Goal: Task Accomplishment & Management: Manage account settings

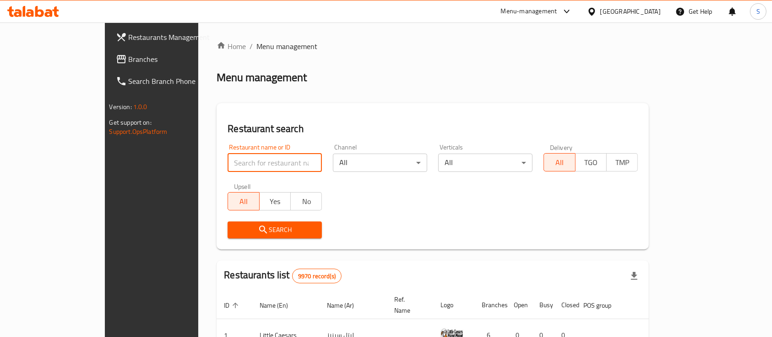
click at [234, 160] on input "search" at bounding box center [275, 162] width 94 height 18
type input "ئخمش"
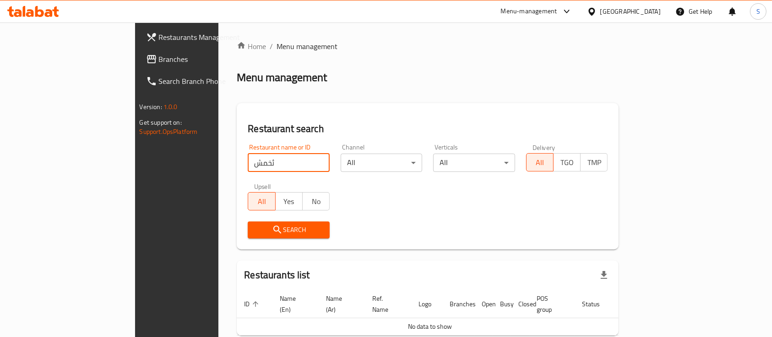
click at [248, 160] on input "ئخمش" at bounding box center [289, 162] width 82 height 18
type input "zola"
click button "Search" at bounding box center [289, 229] width 82 height 17
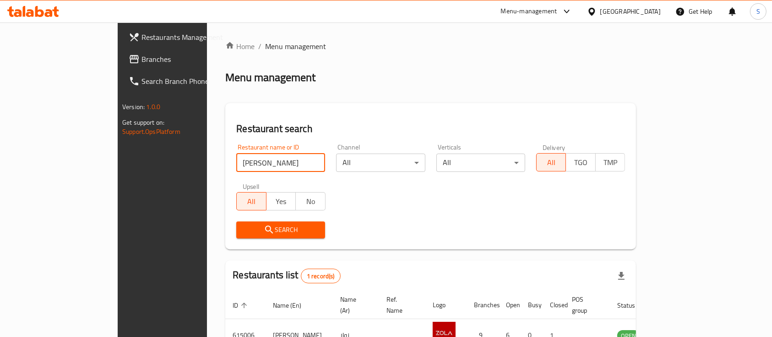
scroll to position [54, 0]
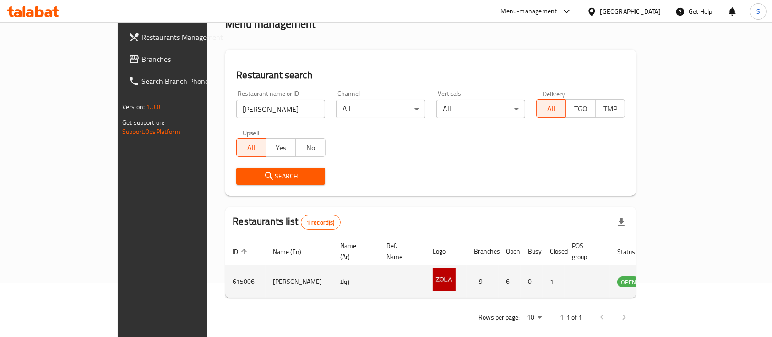
click at [690, 274] on td "enhanced table" at bounding box center [674, 281] width 32 height 33
click at [676, 278] on icon "enhanced table" at bounding box center [671, 282] width 10 height 8
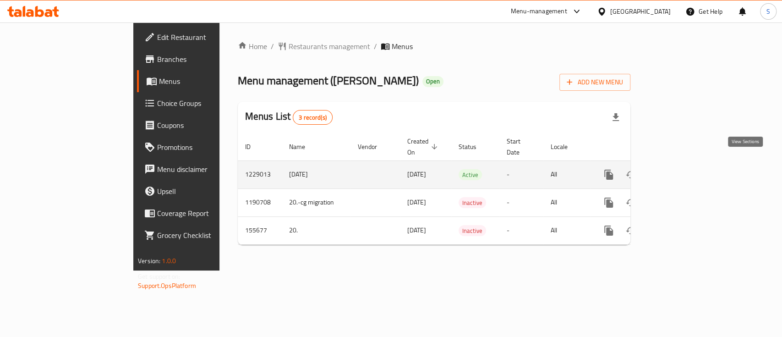
click at [686, 172] on link "enhanced table" at bounding box center [675, 175] width 22 height 22
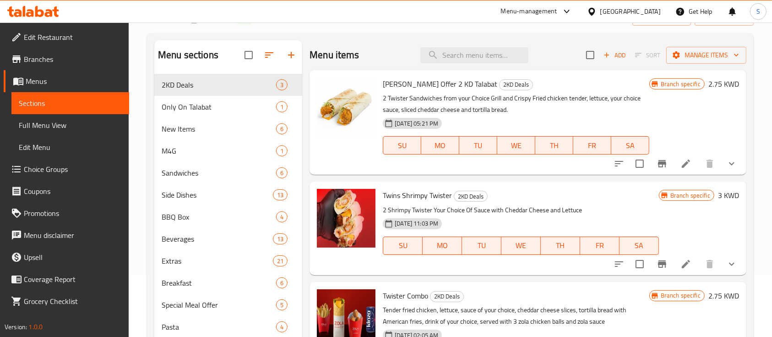
scroll to position [134, 0]
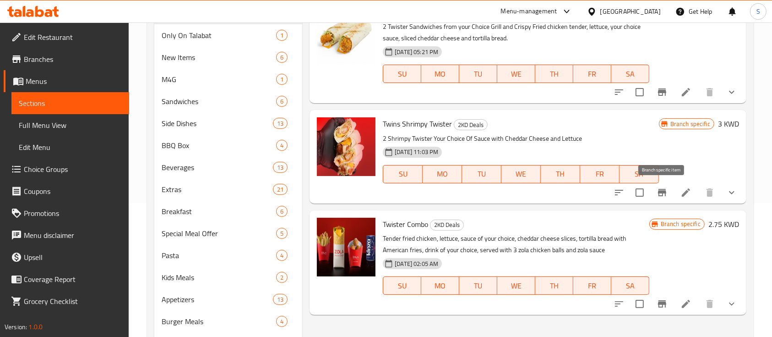
click at [669, 190] on button "Branch-specific-item" at bounding box center [663, 192] width 22 height 22
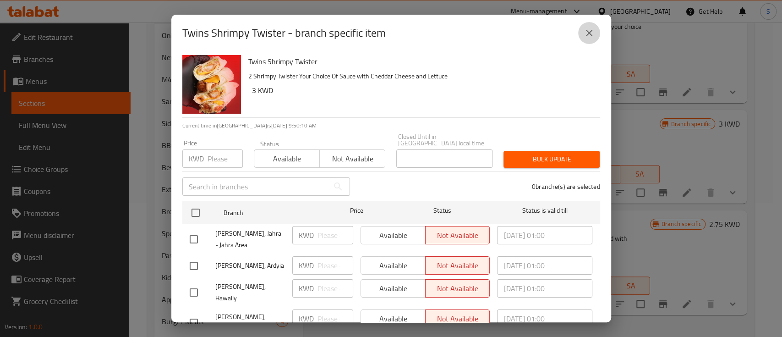
click at [588, 38] on icon "close" at bounding box center [589, 32] width 11 height 11
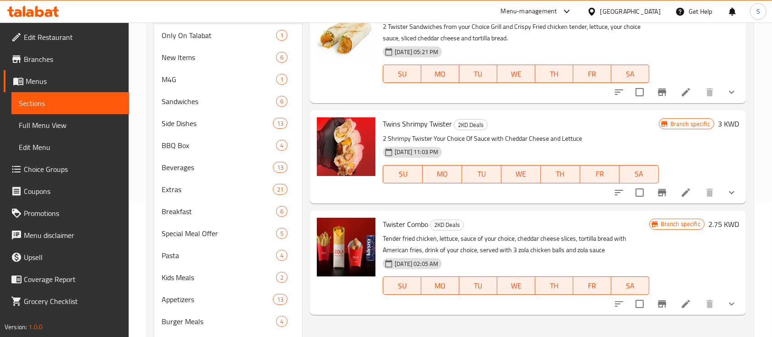
drag, startPoint x: 715, startPoint y: 150, endPoint x: 714, endPoint y: 156, distance: 6.0
click at [715, 150] on div "Branch specific 3 KWD" at bounding box center [699, 156] width 80 height 78
click at [689, 194] on icon at bounding box center [686, 192] width 11 height 11
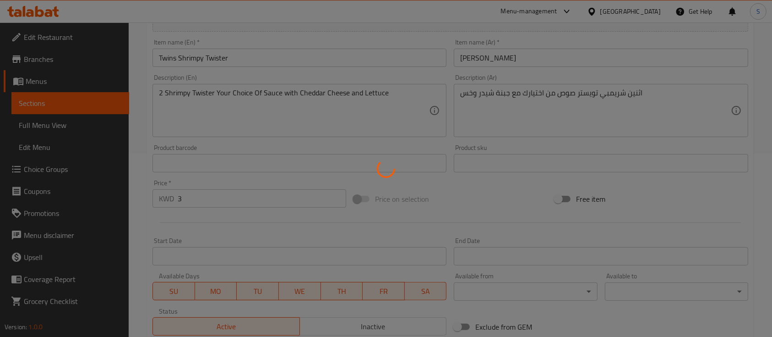
type input "اختيارك من الصوص"
type input "1"
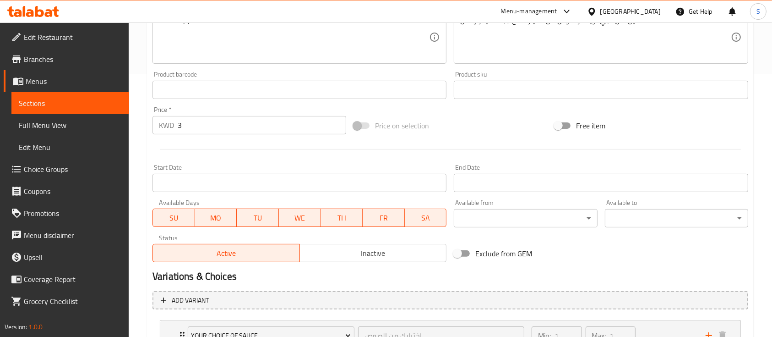
scroll to position [339, 0]
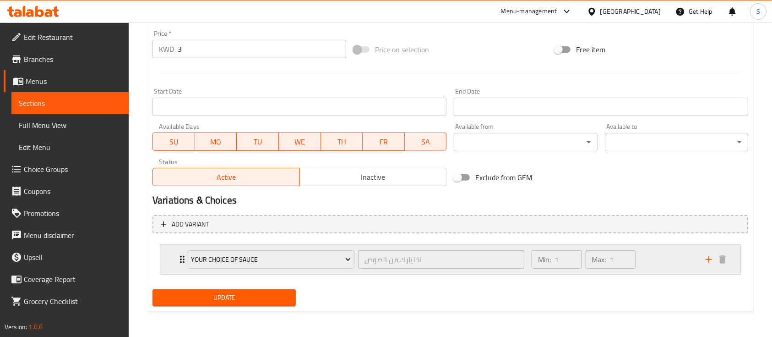
click at [672, 260] on div "Min: 1 ​ Max: 1 ​" at bounding box center [613, 259] width 174 height 29
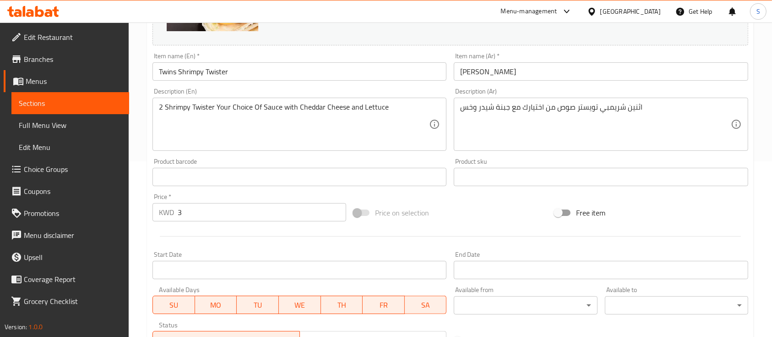
scroll to position [0, 0]
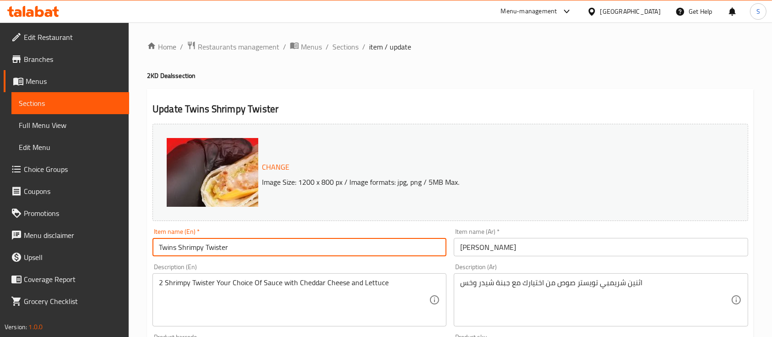
click at [249, 245] on input "Twins Shrimpy Twister" at bounding box center [300, 247] width 294 height 18
click at [340, 48] on span "Sections" at bounding box center [346, 46] width 26 height 11
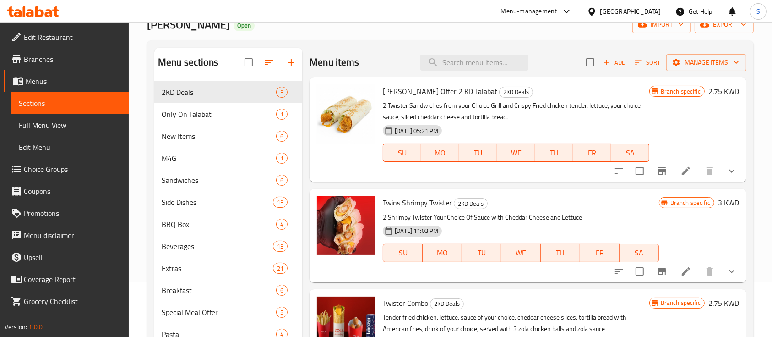
scroll to position [122, 0]
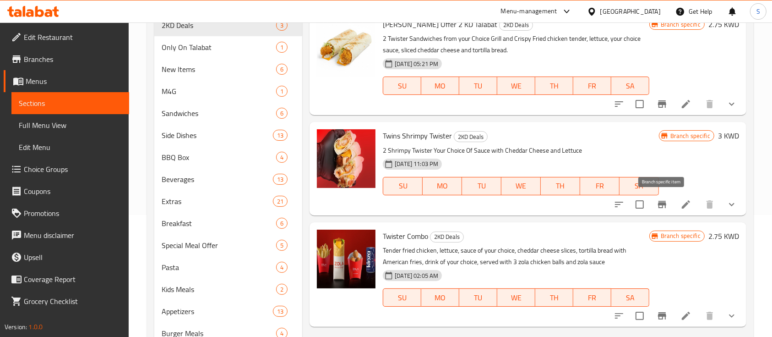
click at [663, 207] on icon "Branch-specific-item" at bounding box center [662, 204] width 8 height 7
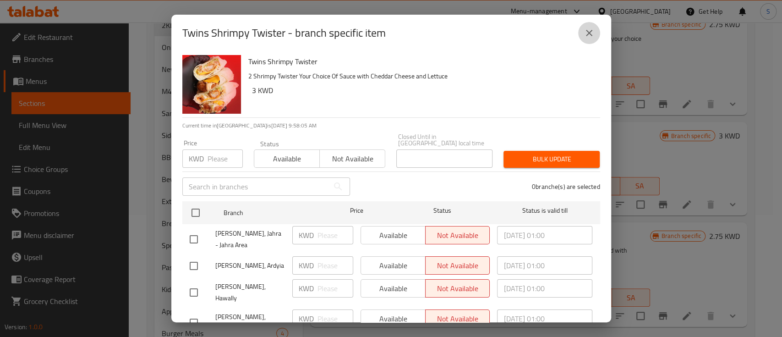
click at [589, 32] on icon "close" at bounding box center [589, 33] width 6 height 6
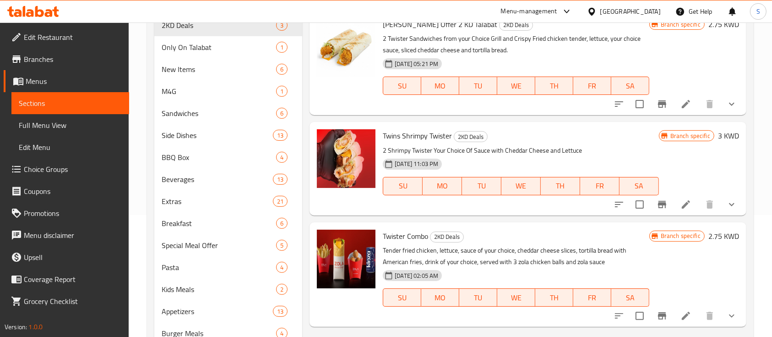
click at [386, 131] on span "Twins Shrimpy Twister" at bounding box center [417, 136] width 69 height 14
click at [176, 50] on span "Only On Talabat" at bounding box center [206, 47] width 89 height 11
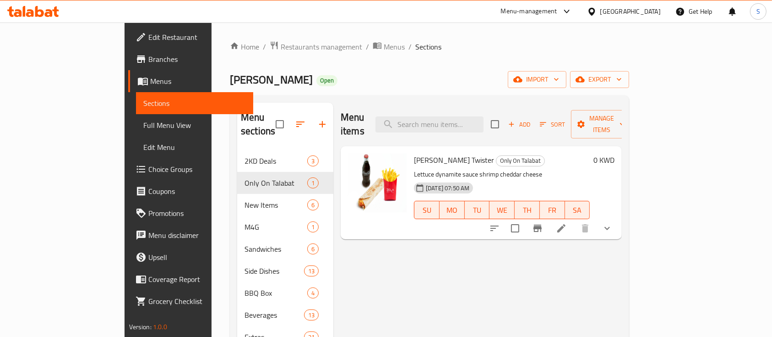
click at [566, 224] on icon at bounding box center [562, 228] width 8 height 8
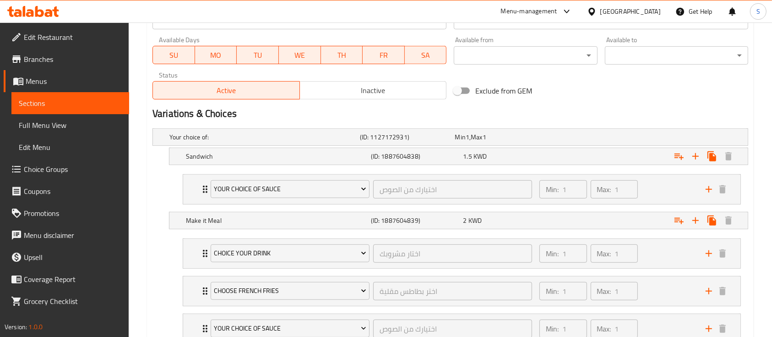
scroll to position [427, 0]
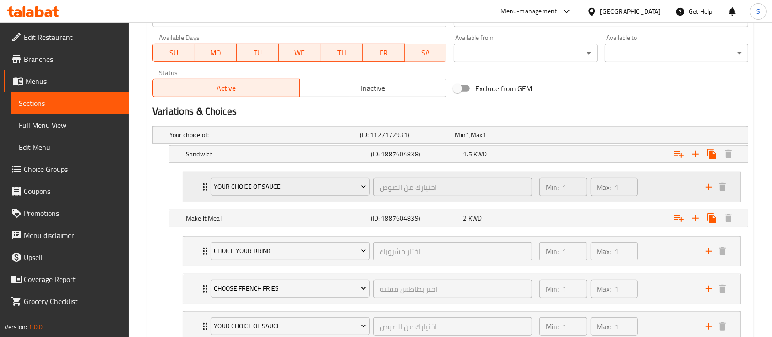
click at [672, 187] on div "Min: 1 ​ Max: 1 ​" at bounding box center [617, 186] width 166 height 29
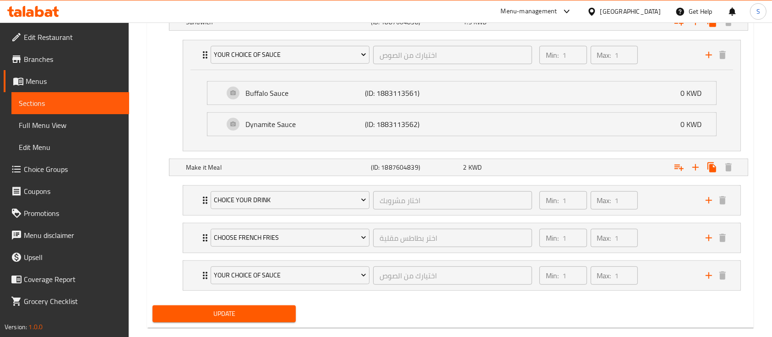
scroll to position [575, 0]
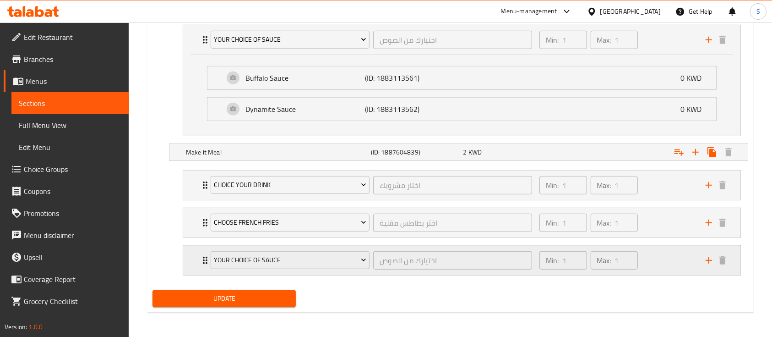
click at [658, 267] on div "Min: 1 ​ Max: 1 ​" at bounding box center [617, 260] width 166 height 29
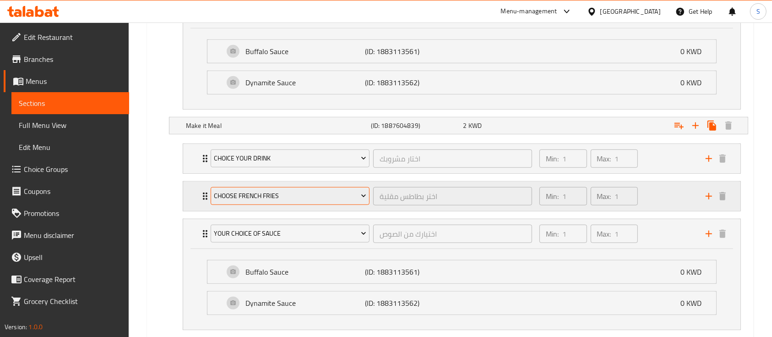
scroll to position [656, 0]
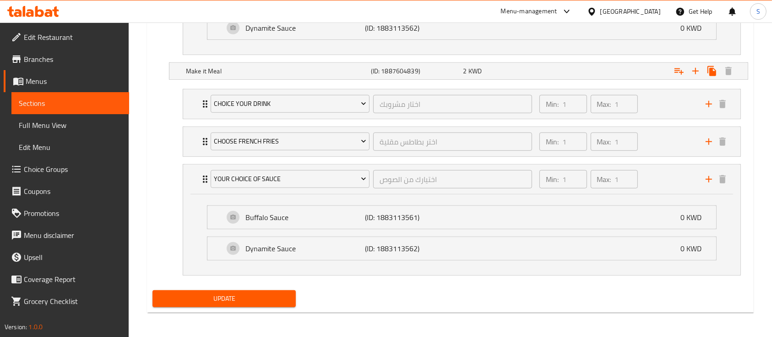
click at [267, 307] on div "Update" at bounding box center [224, 298] width 151 height 24
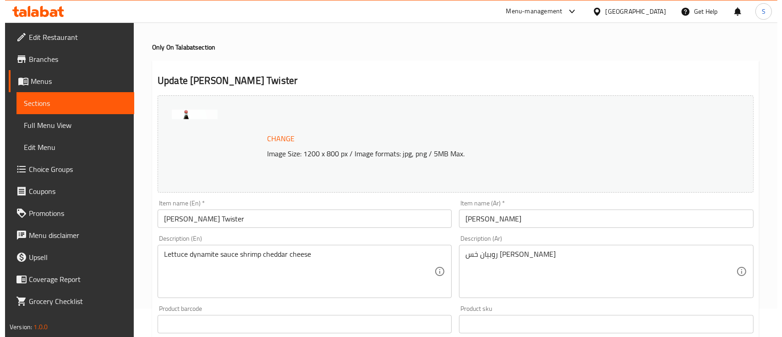
scroll to position [0, 0]
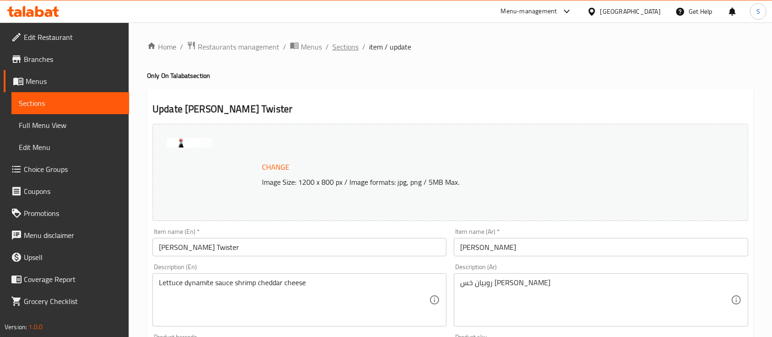
click at [341, 51] on span "Sections" at bounding box center [346, 46] width 26 height 11
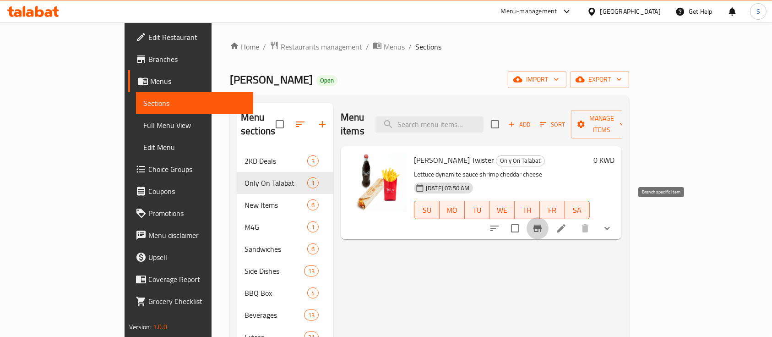
click at [543, 223] on icon "Branch-specific-item" at bounding box center [537, 228] width 11 height 11
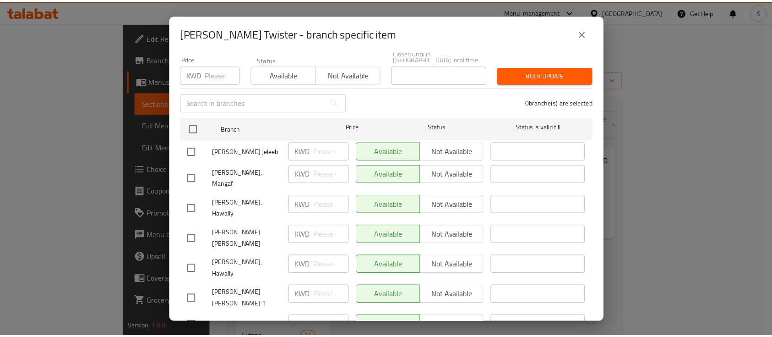
scroll to position [126, 0]
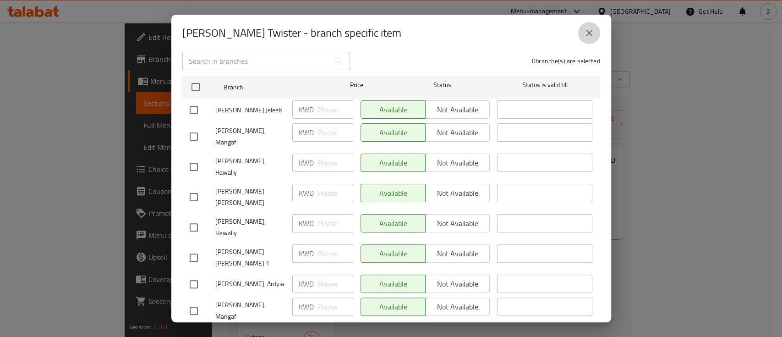
drag, startPoint x: 586, startPoint y: 27, endPoint x: 379, endPoint y: 6, distance: 208.2
click at [581, 27] on button "close" at bounding box center [589, 33] width 22 height 22
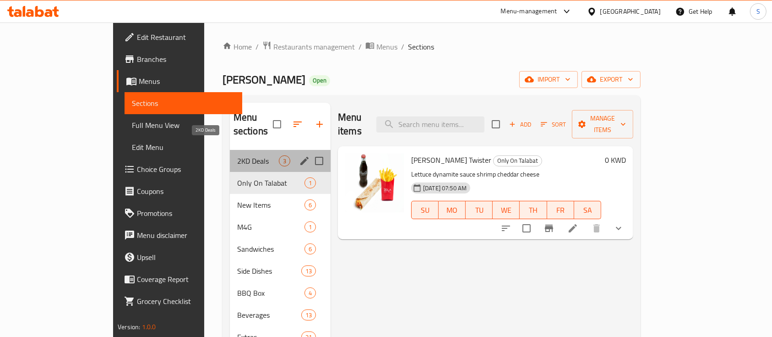
click at [237, 155] on span "2KD Deals" at bounding box center [258, 160] width 42 height 11
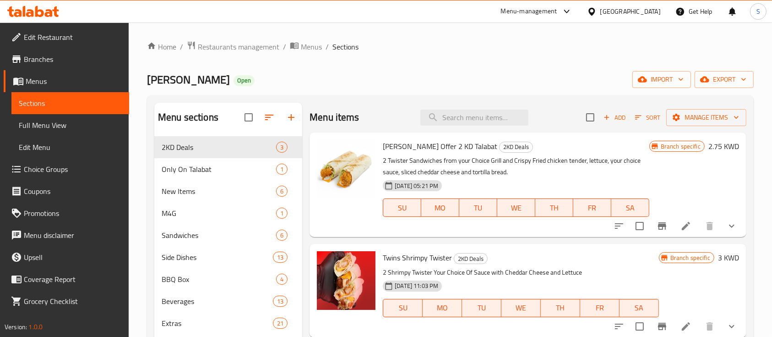
click at [238, 36] on div "Home / Restaurants management / Menus / Sections Zola Open import export Menu s…" at bounding box center [451, 335] width 644 height 627
click at [237, 44] on span "Restaurants management" at bounding box center [239, 46] width 82 height 11
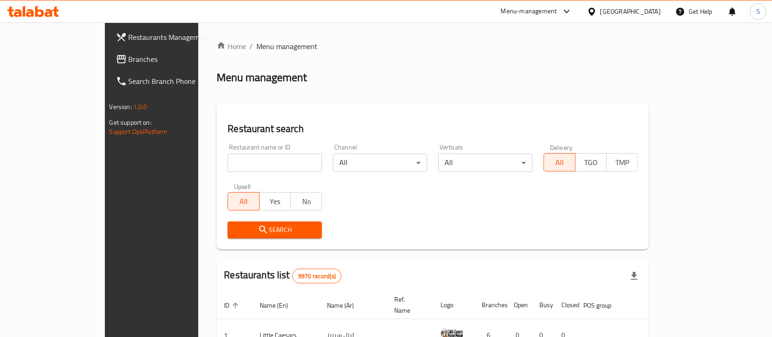
click at [228, 163] on input "search" at bounding box center [275, 162] width 94 height 18
drag, startPoint x: 190, startPoint y: 150, endPoint x: 187, endPoint y: 159, distance: 9.3
click at [228, 150] on div "Restaurant name or ID Koki Restaurant name or ID" at bounding box center [275, 158] width 94 height 28
click at [228, 163] on input "Koki" at bounding box center [275, 162] width 94 height 18
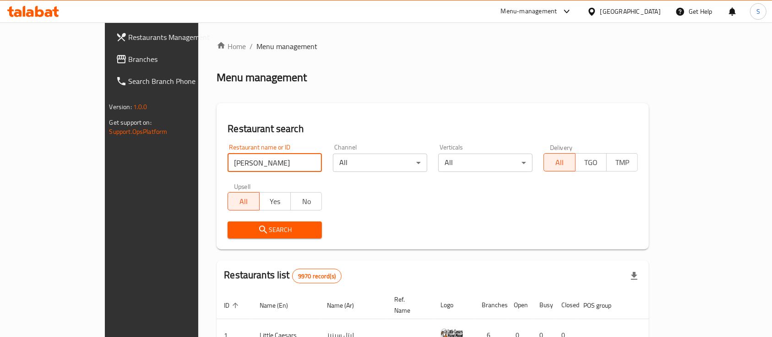
type input "zola"
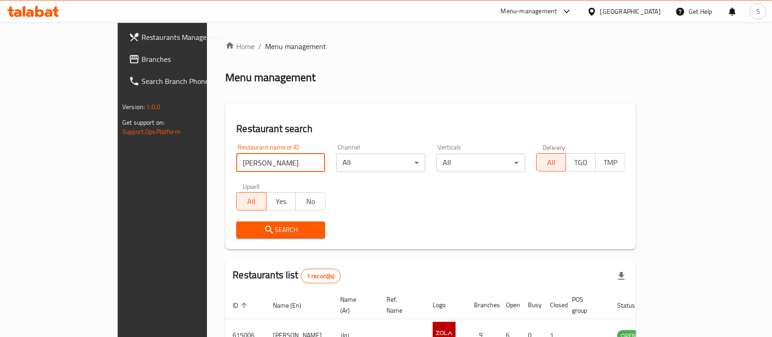
click at [231, 238] on div "Search" at bounding box center [281, 230] width 100 height 28
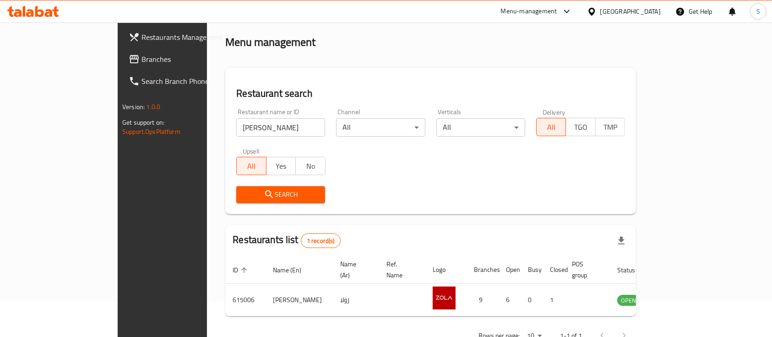
scroll to position [54, 0]
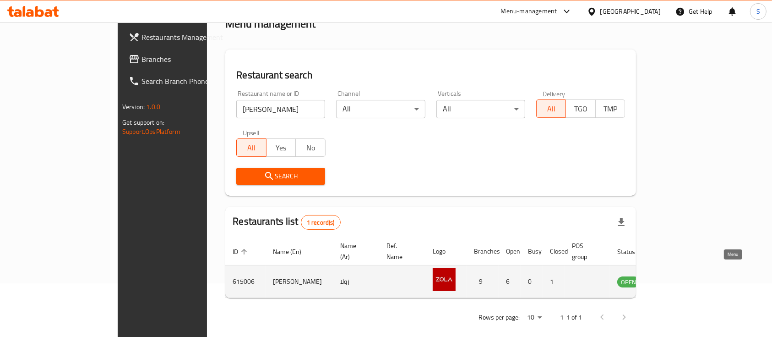
click at [683, 276] on link "enhanced table" at bounding box center [674, 281] width 17 height 11
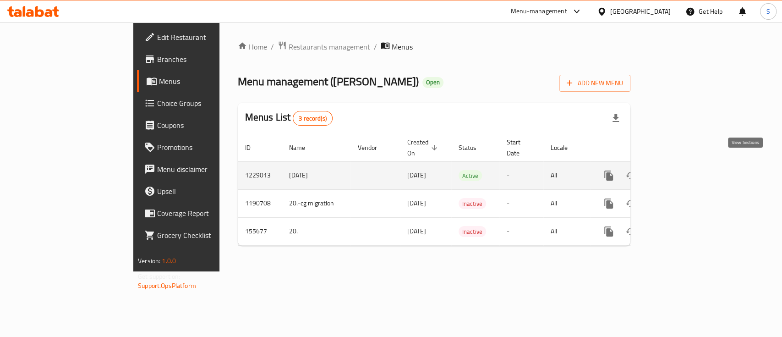
click at [680, 170] on icon "enhanced table" at bounding box center [674, 175] width 11 height 11
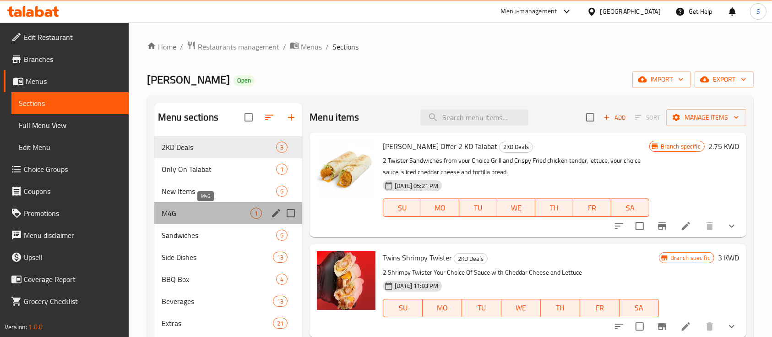
click at [235, 208] on span "M4G" at bounding box center [206, 213] width 89 height 11
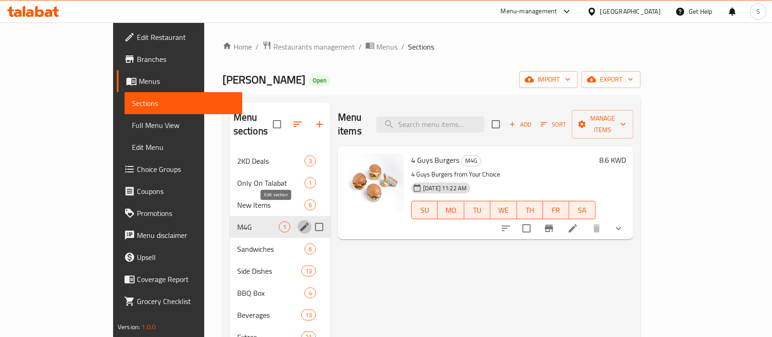
click at [298, 220] on button "edit" at bounding box center [305, 227] width 14 height 14
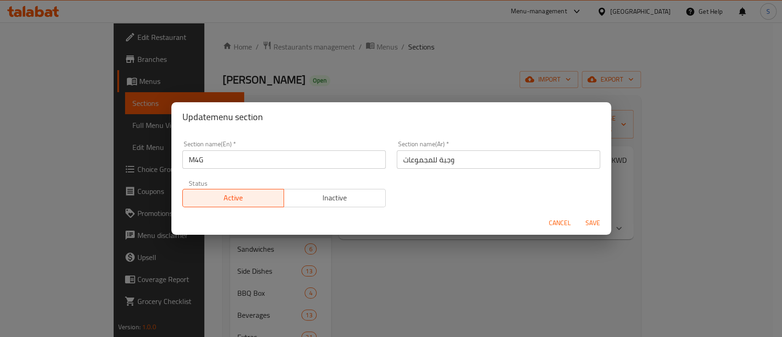
click at [213, 155] on input "M4G" at bounding box center [283, 159] width 203 height 18
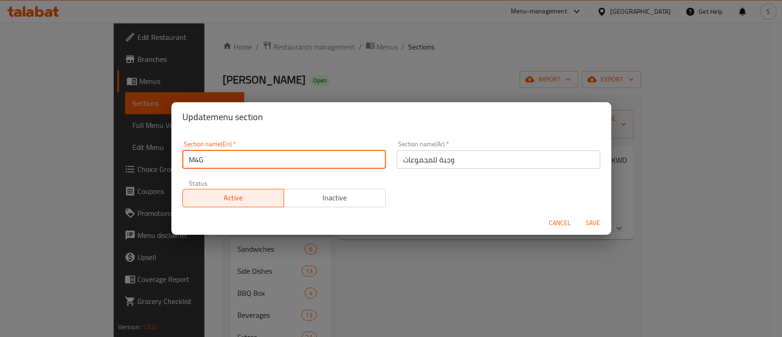
click at [213, 155] on input "M4G" at bounding box center [283, 159] width 203 height 18
click at [403, 155] on input "وجبة للمجموعات" at bounding box center [498, 159] width 203 height 18
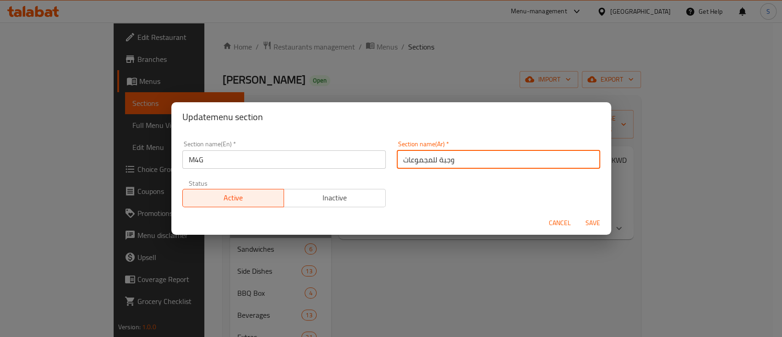
click at [403, 155] on input "وجبة للمجموعات" at bounding box center [498, 159] width 203 height 18
click at [400, 68] on div "Update menu section Section name(En)   * M4G Section name(En) * Section name(Ar…" at bounding box center [391, 168] width 782 height 337
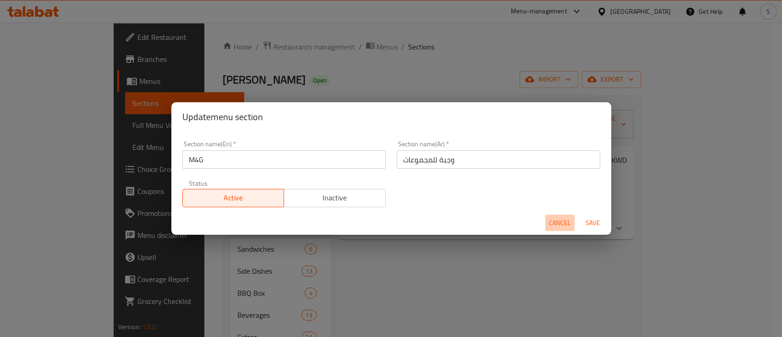
click at [549, 224] on span "Cancel" at bounding box center [560, 222] width 22 height 11
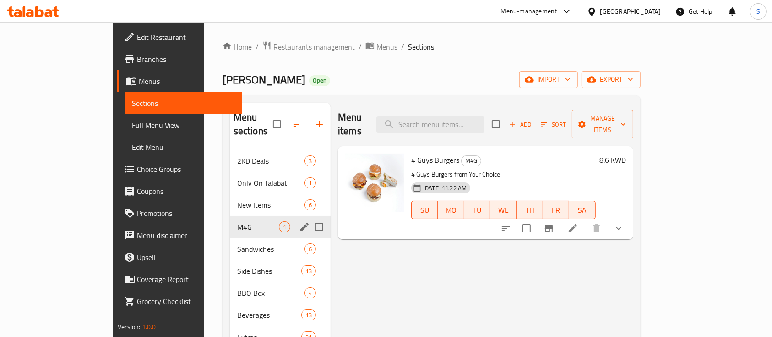
click at [274, 48] on span "Restaurants management" at bounding box center [315, 46] width 82 height 11
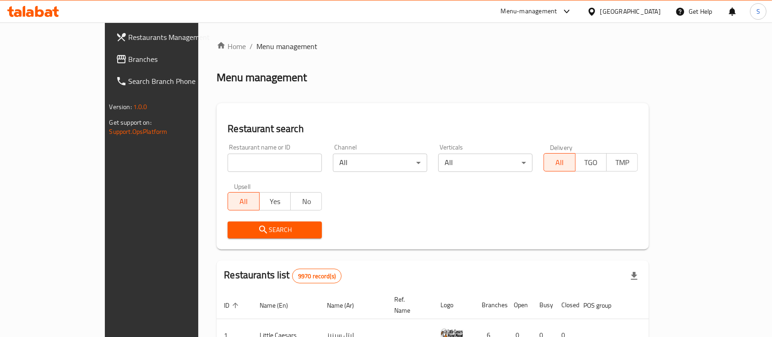
click at [228, 159] on input "search" at bounding box center [275, 162] width 94 height 18
type input "koki"
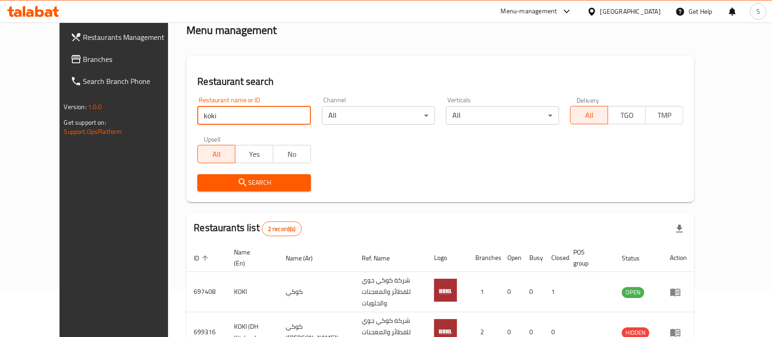
scroll to position [85, 0]
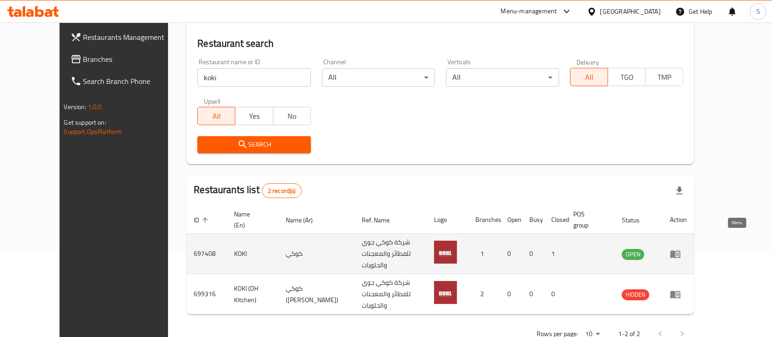
click at [681, 250] on icon "enhanced table" at bounding box center [676, 254] width 10 height 8
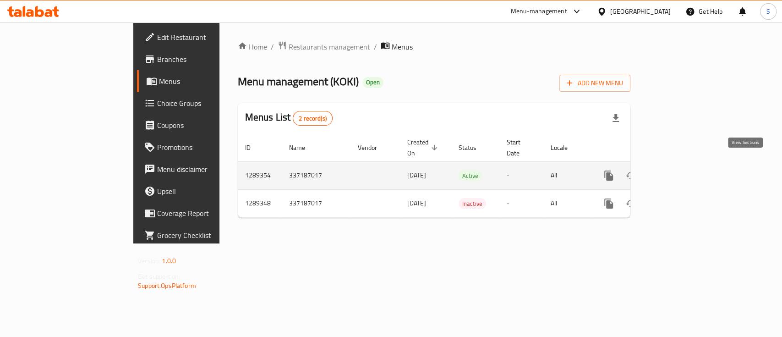
click at [680, 170] on icon "enhanced table" at bounding box center [674, 175] width 11 height 11
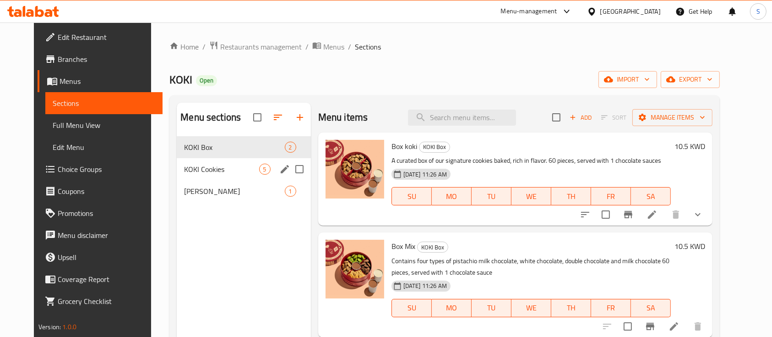
click at [222, 178] on div "KOKI Cookies 5" at bounding box center [244, 169] width 134 height 22
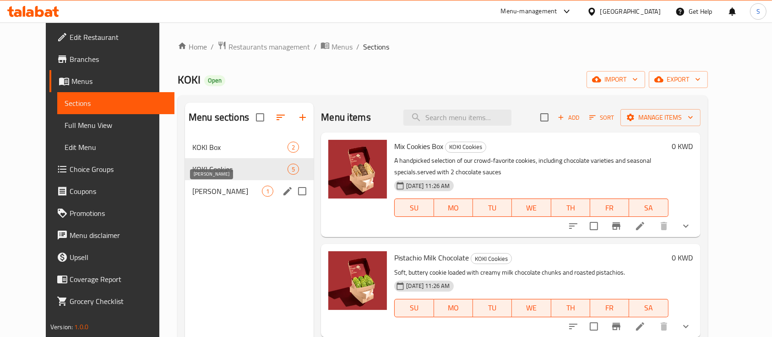
click at [220, 188] on span "[PERSON_NAME]" at bounding box center [227, 191] width 70 height 11
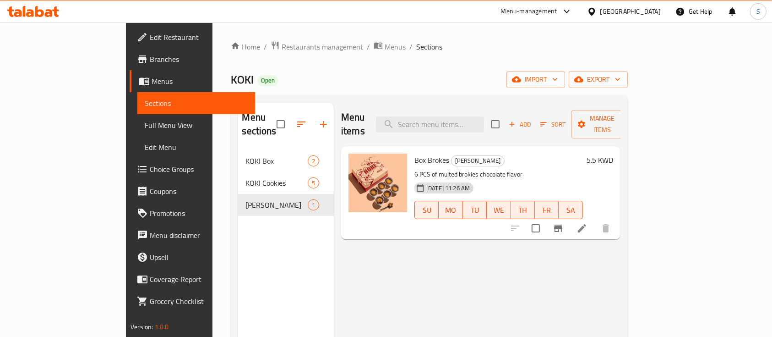
click at [238, 131] on div "Menu sections" at bounding box center [286, 125] width 96 height 44
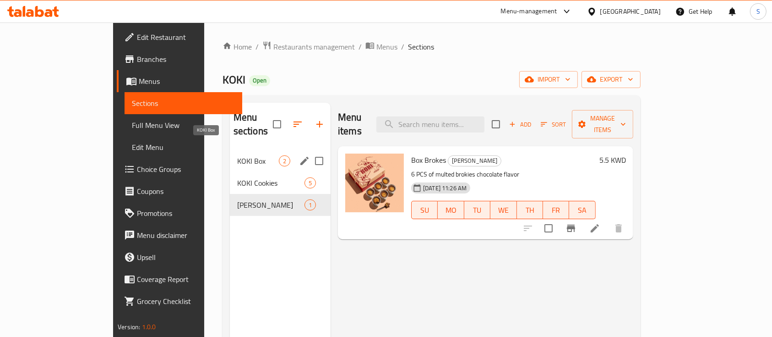
click at [237, 155] on span "KOKI Box" at bounding box center [258, 160] width 42 height 11
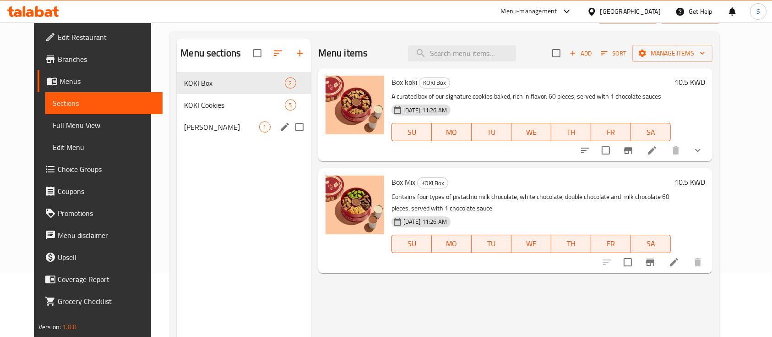
scroll to position [6, 0]
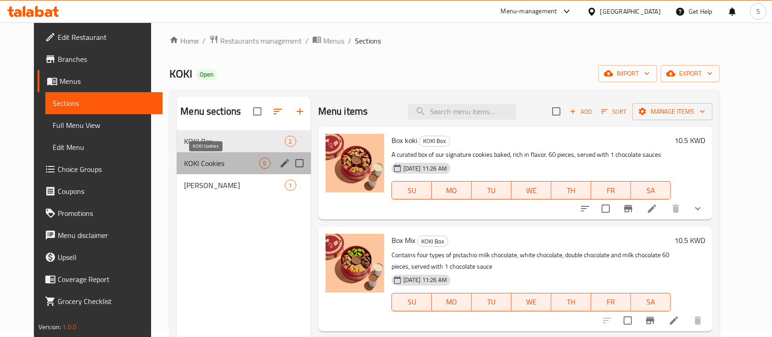
click at [209, 166] on span "KOKI Cookies" at bounding box center [221, 163] width 75 height 11
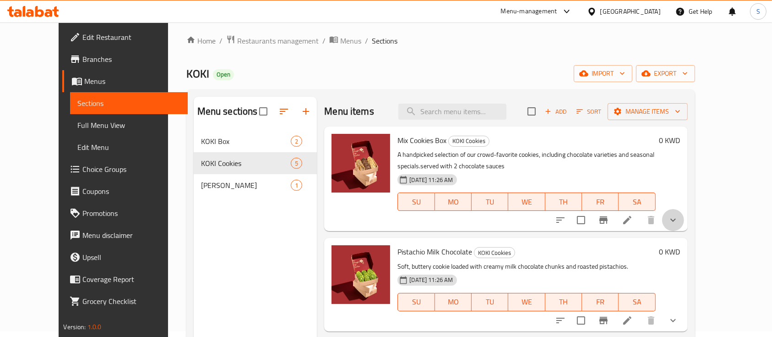
click at [684, 221] on button "show more" at bounding box center [674, 220] width 22 height 22
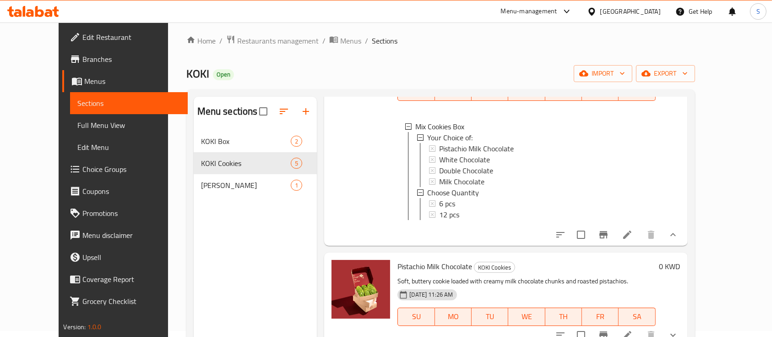
scroll to position [122, 0]
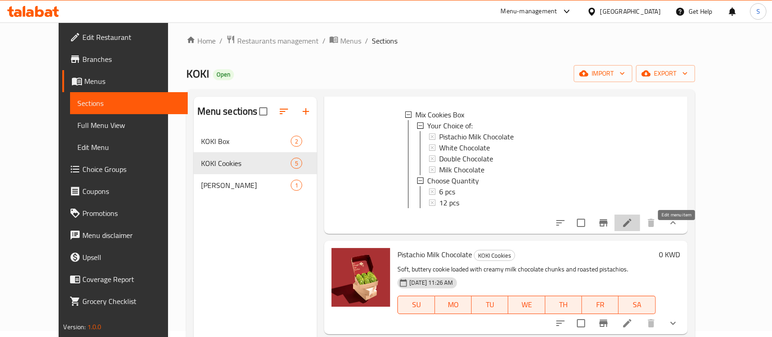
click at [632, 227] on icon at bounding box center [628, 223] width 8 height 8
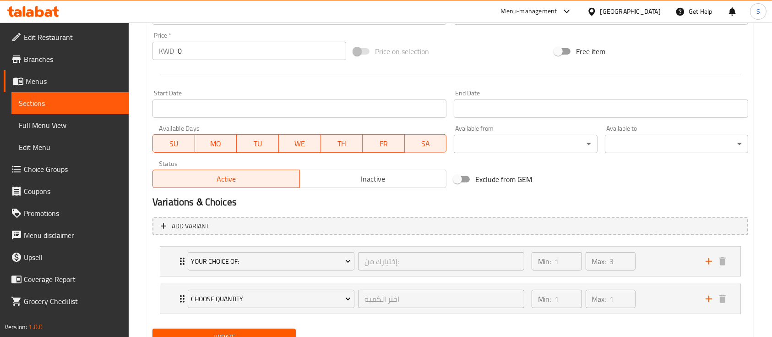
scroll to position [367, 0]
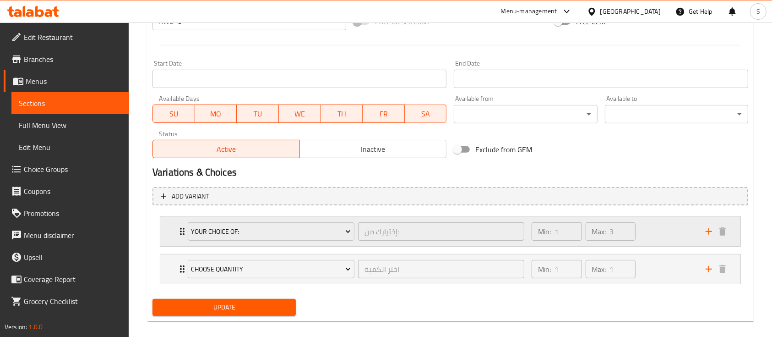
click at [675, 237] on div "Min: 1 ​ Max: 3 ​" at bounding box center [613, 231] width 174 height 29
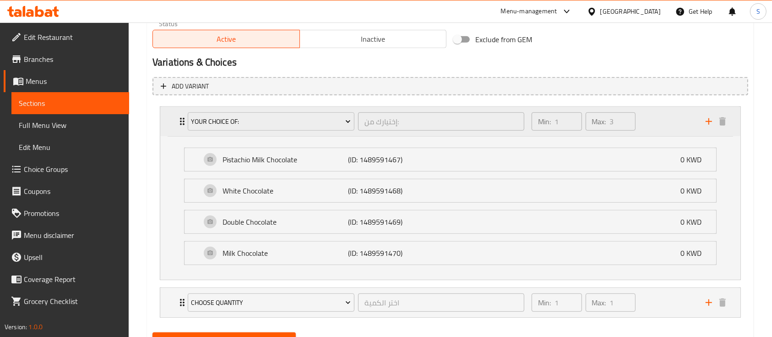
scroll to position [519, 0]
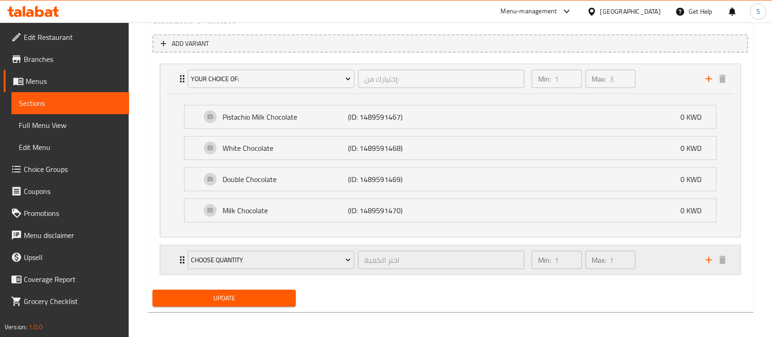
click at [672, 264] on div "Min: 1 ​ Max: 1 ​" at bounding box center [613, 259] width 174 height 29
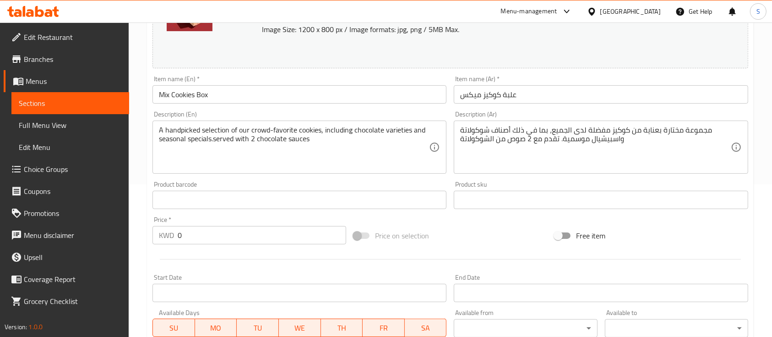
scroll to position [0, 0]
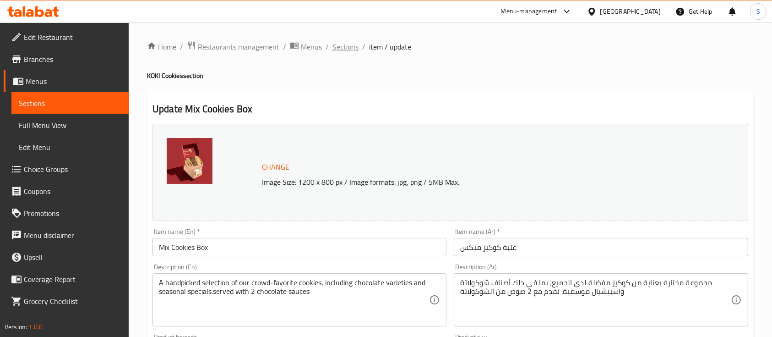
click at [340, 46] on span "Sections" at bounding box center [346, 46] width 26 height 11
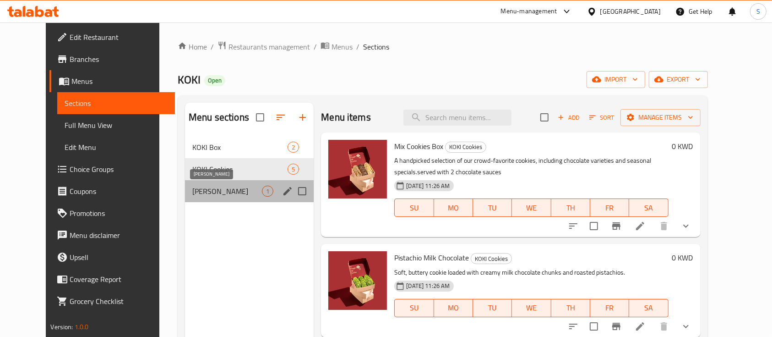
click at [223, 188] on span "[PERSON_NAME]" at bounding box center [227, 191] width 70 height 11
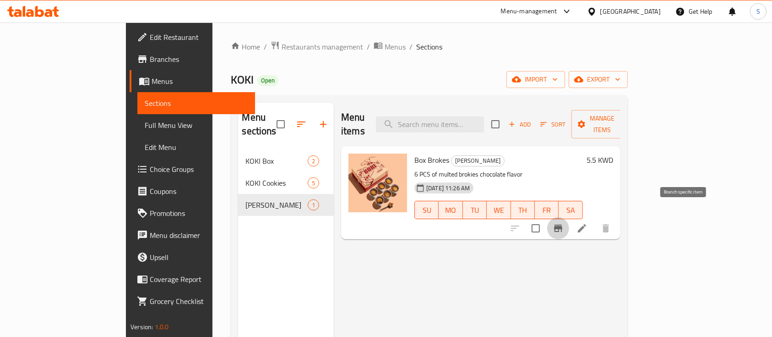
click at [563, 225] on icon "Branch-specific-item" at bounding box center [558, 228] width 8 height 7
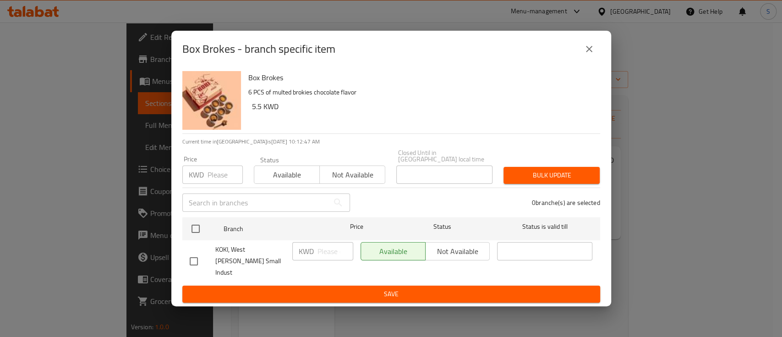
click at [588, 52] on icon "close" at bounding box center [589, 49] width 6 height 6
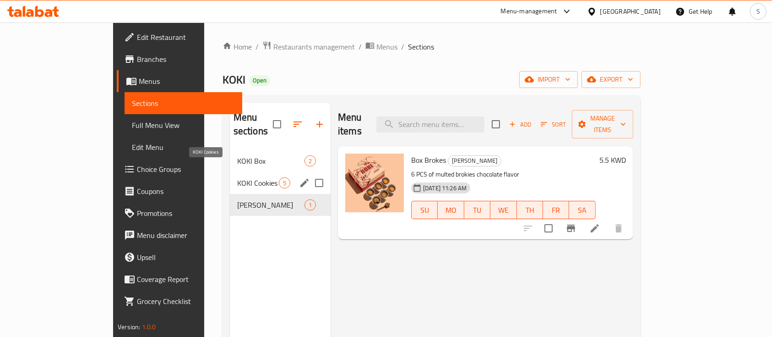
click at [237, 177] on span "KOKI Cookies" at bounding box center [258, 182] width 42 height 11
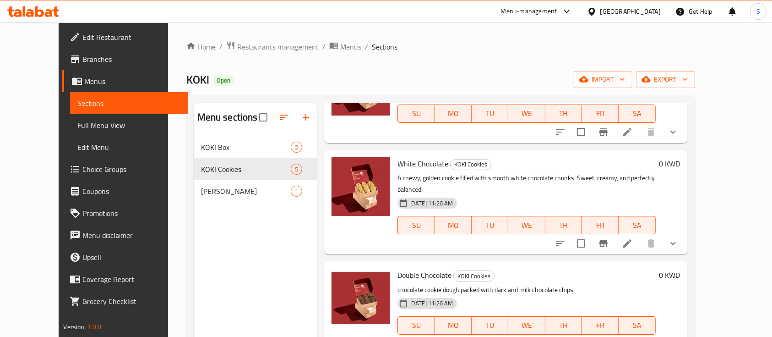
scroll to position [198, 0]
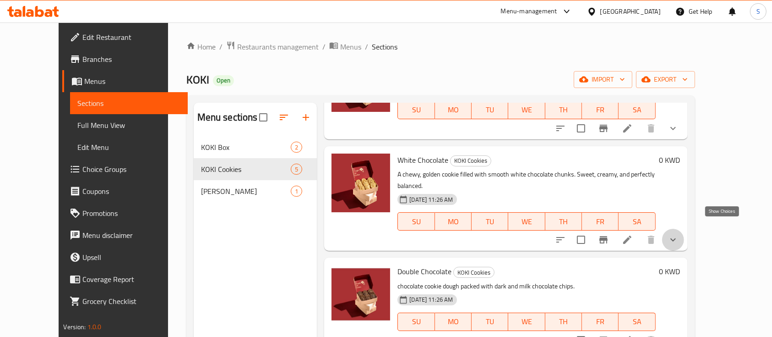
click at [679, 234] on icon "show more" at bounding box center [673, 239] width 11 height 11
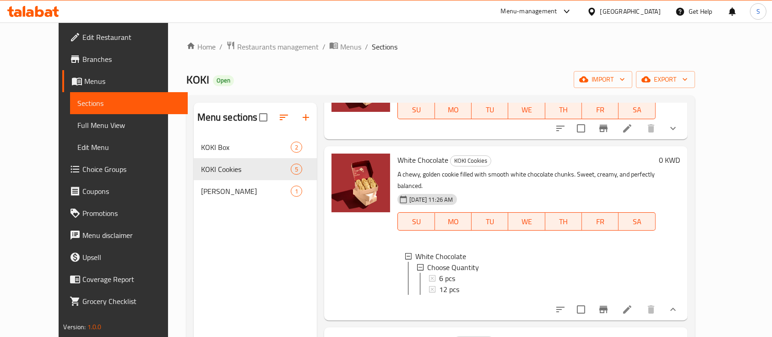
click at [641, 307] on li at bounding box center [628, 309] width 26 height 16
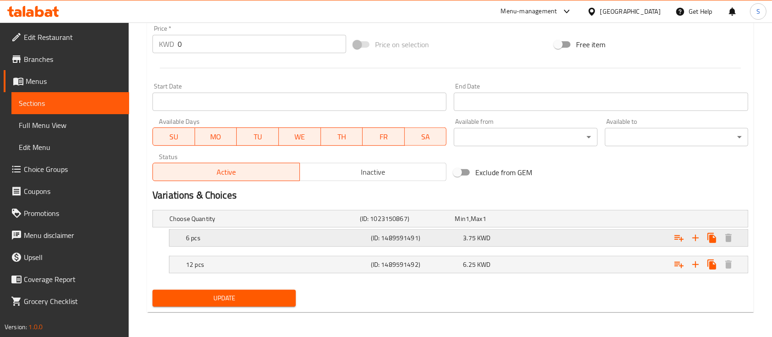
scroll to position [344, 0]
click at [636, 235] on div "Expand" at bounding box center [646, 237] width 185 height 20
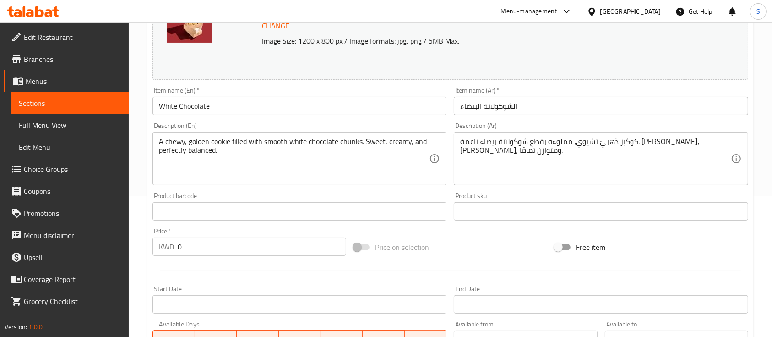
scroll to position [0, 0]
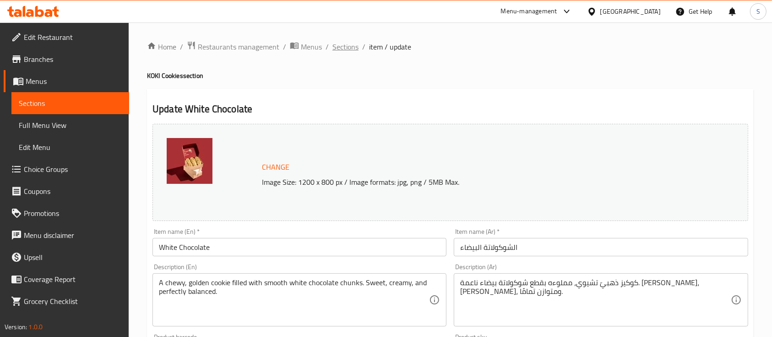
click at [344, 46] on span "Sections" at bounding box center [346, 46] width 26 height 11
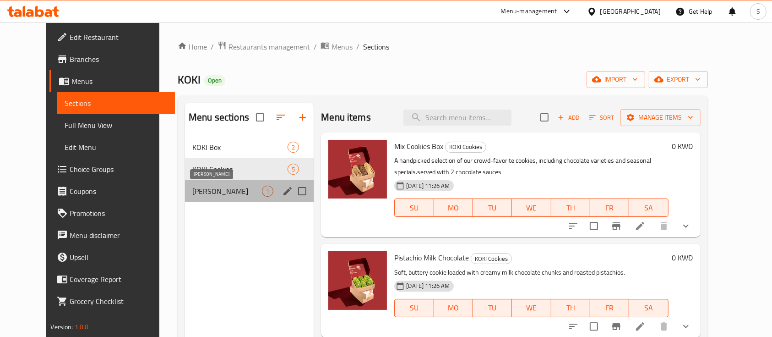
click at [199, 188] on span "[PERSON_NAME]" at bounding box center [227, 191] width 70 height 11
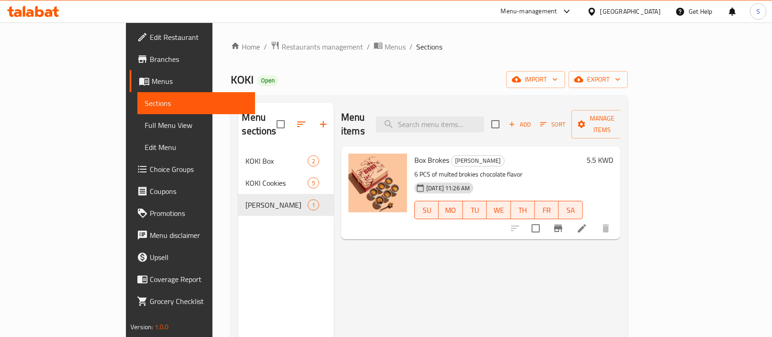
click at [415, 153] on span "Box Brokes" at bounding box center [432, 160] width 35 height 14
click at [415, 169] on p "6 PCS of multed brokies chocolate flavor" at bounding box center [499, 174] width 169 height 11
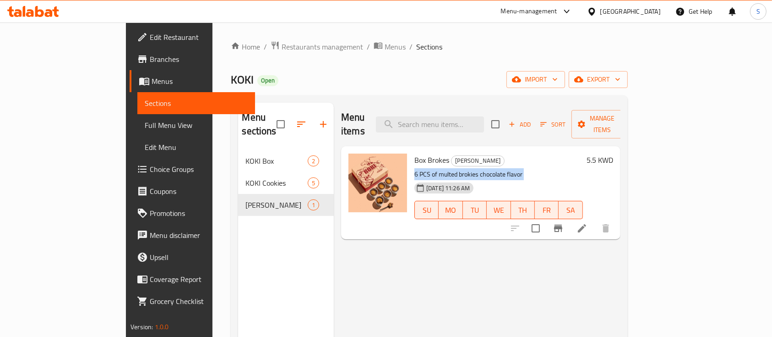
copy div "6 PCS of multed brokies chocolate flavor"
click at [415, 153] on span "Box Brokes" at bounding box center [432, 160] width 35 height 14
copy h6 "Brokes"
click at [411, 179] on div "[DATE] 11:26 AM" at bounding box center [433, 188] width 44 height 18
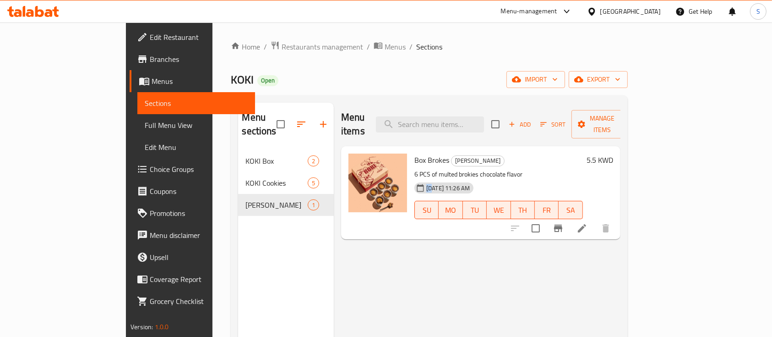
click at [411, 179] on div "[DATE] 11:26 AM" at bounding box center [433, 188] width 44 height 18
click at [415, 169] on p "6 PCS of multed brokies chocolate flavor" at bounding box center [499, 174] width 169 height 11
copy div "6 PCS of multed brokies chocolate flavor"
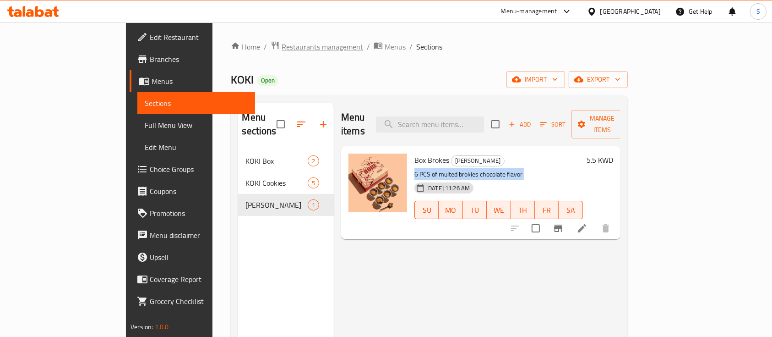
click at [282, 41] on span "Restaurants management" at bounding box center [323, 46] width 82 height 11
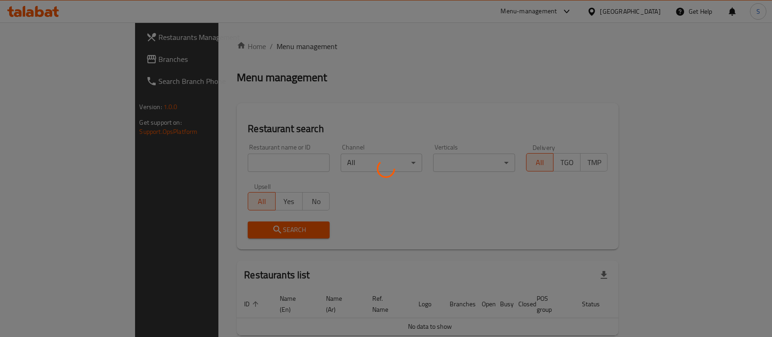
click at [191, 160] on div at bounding box center [386, 168] width 772 height 337
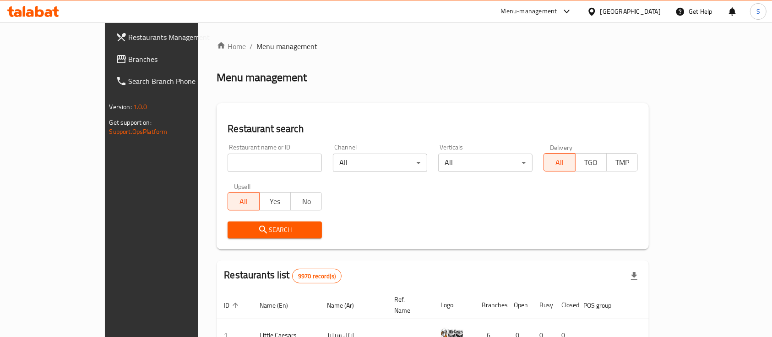
click at [228, 163] on input "search" at bounding box center [275, 162] width 94 height 18
type input "ف"
type input "top juice"
click button "Search" at bounding box center [275, 229] width 94 height 17
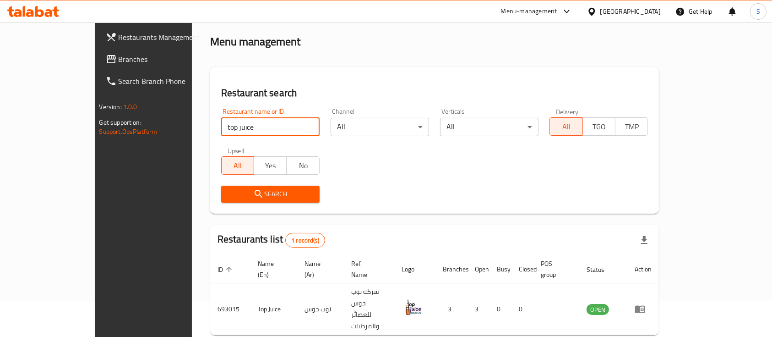
scroll to position [54, 0]
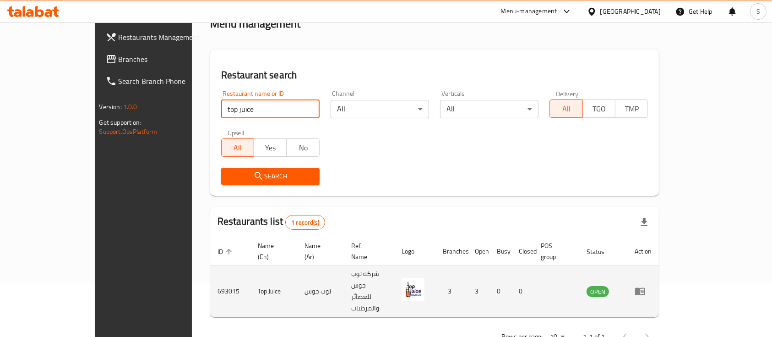
click at [646, 288] on icon "enhanced table" at bounding box center [640, 292] width 10 height 8
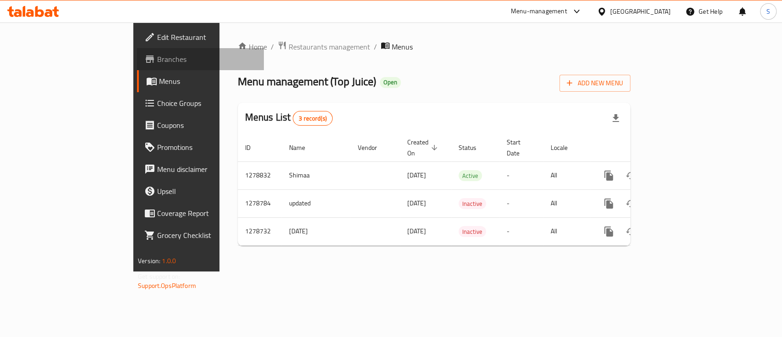
click at [157, 61] on span "Branches" at bounding box center [206, 59] width 99 height 11
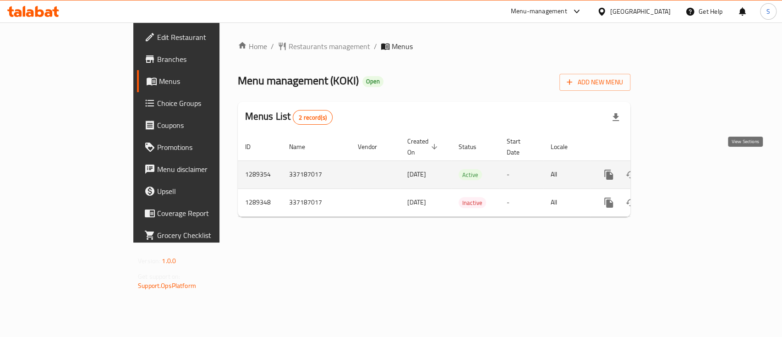
click at [686, 165] on link "enhanced table" at bounding box center [675, 175] width 22 height 22
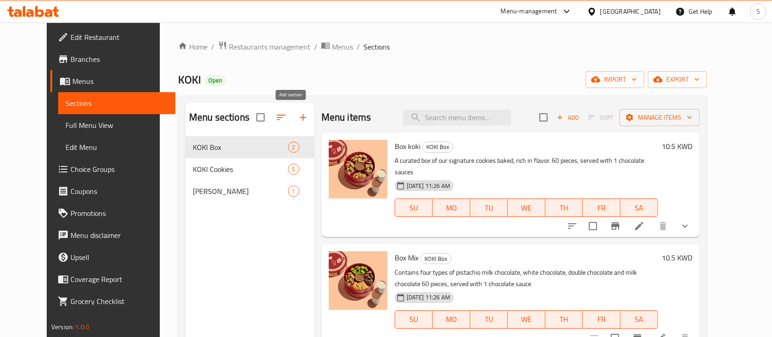
click at [298, 115] on icon "button" at bounding box center [303, 117] width 11 height 11
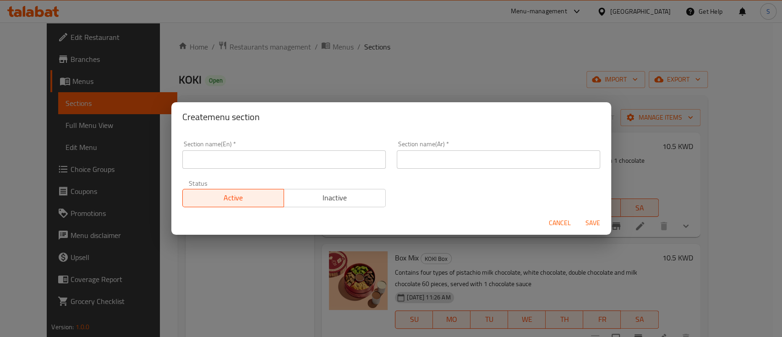
click at [269, 284] on div "Create menu section Section name(En)   * Section name(En) * Section name(Ar)   …" at bounding box center [391, 168] width 782 height 337
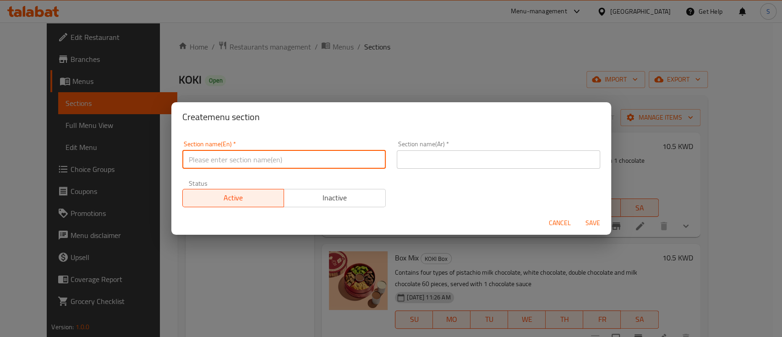
click at [273, 163] on input "text" at bounding box center [283, 159] width 203 height 18
type input "Only On Talabat"
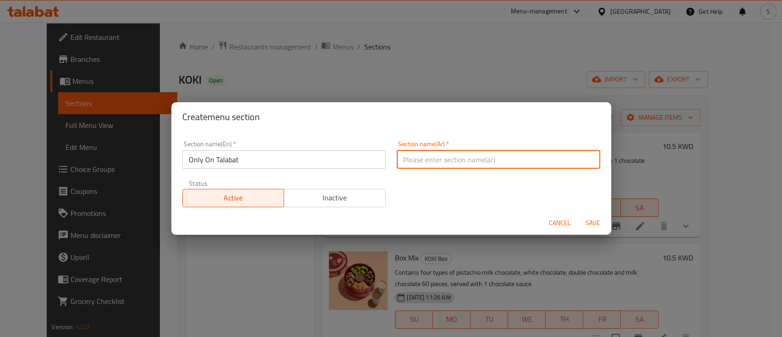
click at [456, 157] on input "text" at bounding box center [498, 159] width 203 height 18
type input "o"
type input "ع"
type input "حصرص علي طلبات"
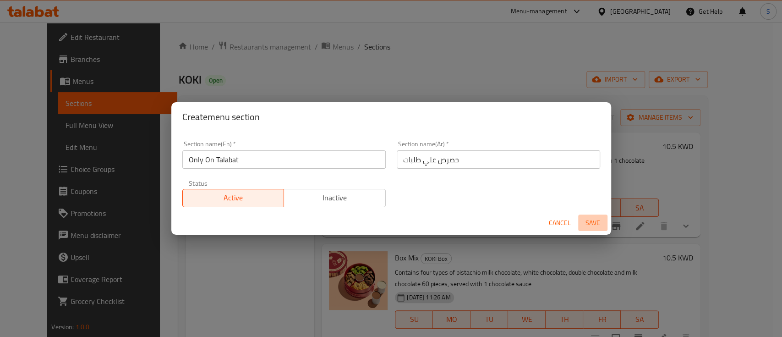
click at [587, 219] on span "Save" at bounding box center [593, 222] width 22 height 11
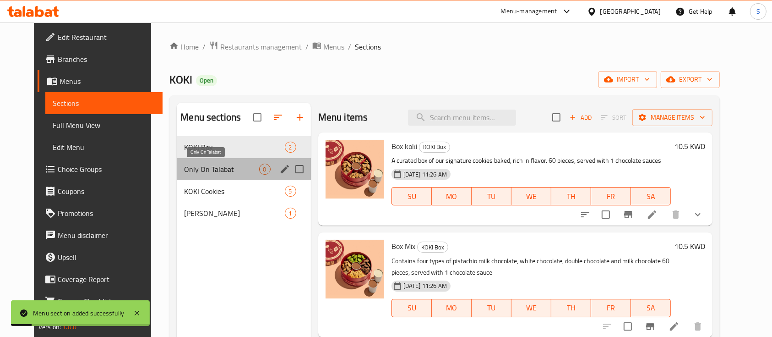
click at [199, 170] on span "Only On Talabat" at bounding box center [221, 169] width 75 height 11
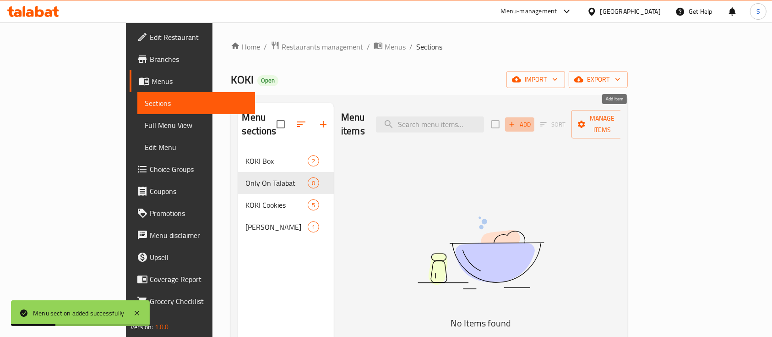
click at [532, 119] on span "Add" at bounding box center [520, 124] width 25 height 11
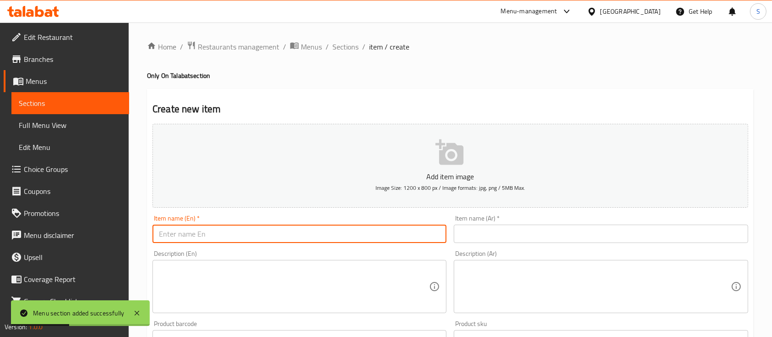
click at [307, 241] on input "text" at bounding box center [300, 234] width 294 height 18
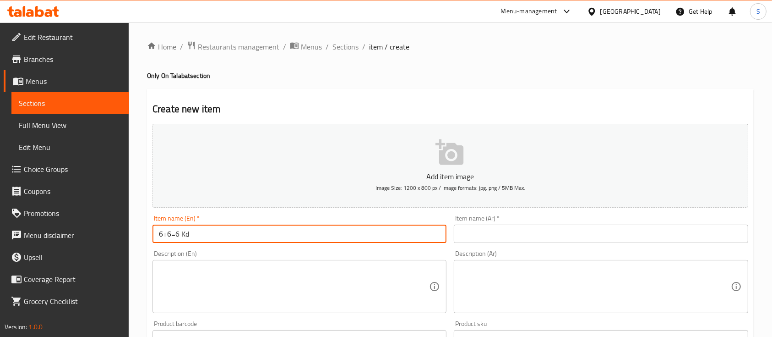
type input "6+6=6 Kd"
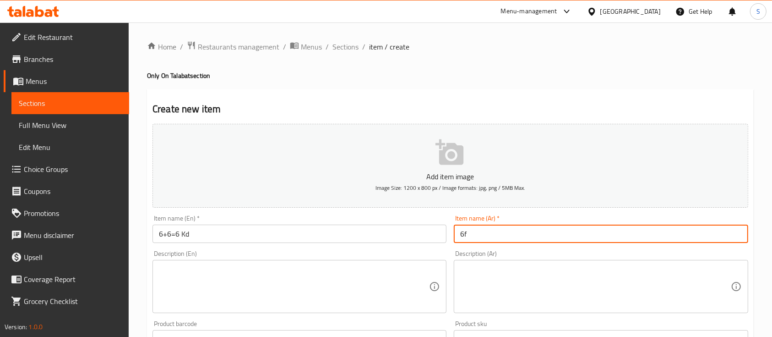
type input "6"
type input "6+6=6 دينار"
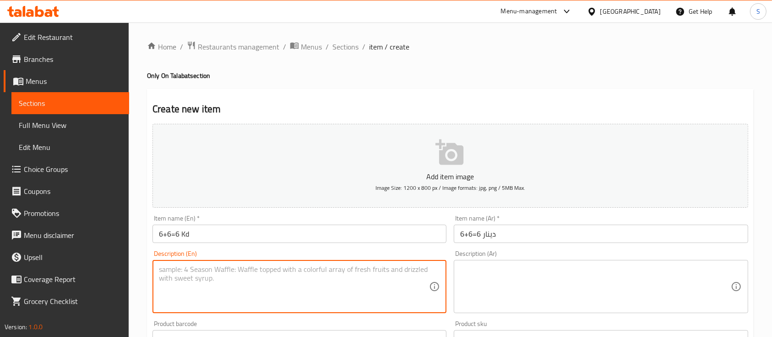
click at [293, 269] on textarea at bounding box center [294, 287] width 270 height 44
click at [261, 265] on textarea "6 كوكيز ميلك شوكليت + 6 قطع بروكيز" at bounding box center [294, 287] width 270 height 44
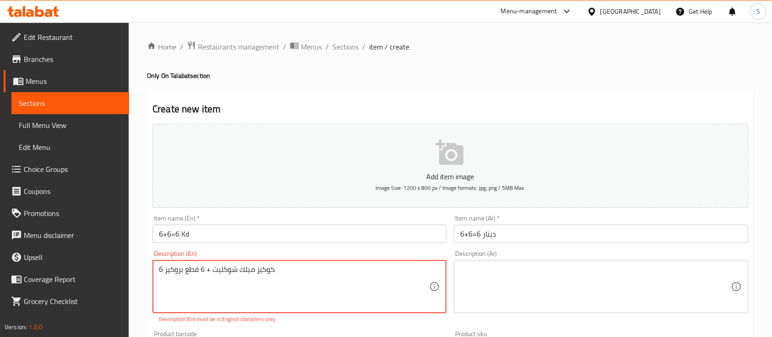
paste textarea "Milk Chocolate Cookies + 6 Brookies"
type textarea "6 Milk Chocolate Cookies + 6 Brookies"
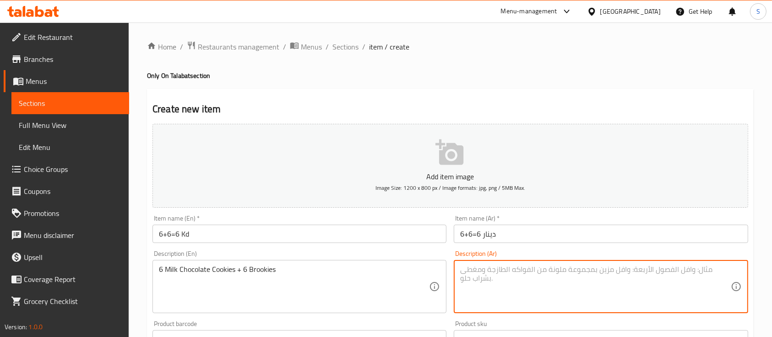
click at [514, 276] on textarea at bounding box center [595, 287] width 270 height 44
paste textarea "6 كوكيز ميلك شوكليت + 6 قطع بروكيز"
click at [517, 274] on textarea "6 كوكيز ميلك شوكليت + 6 قطع بروكيز" at bounding box center [595, 287] width 270 height 44
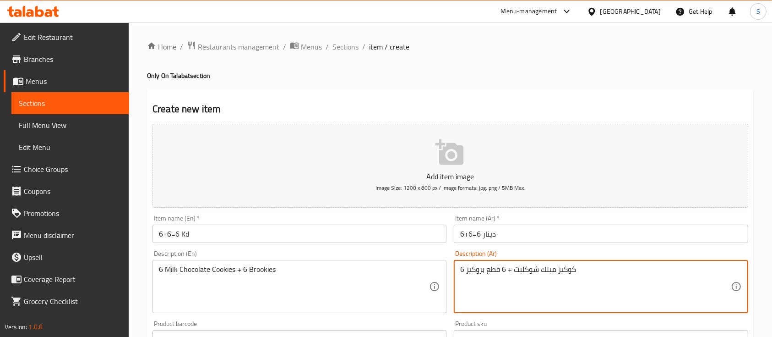
click at [537, 272] on textarea "6 كوكيز ميلك شوكليت + 6 قطع بروكيز" at bounding box center [595, 287] width 270 height 44
type textarea "6"
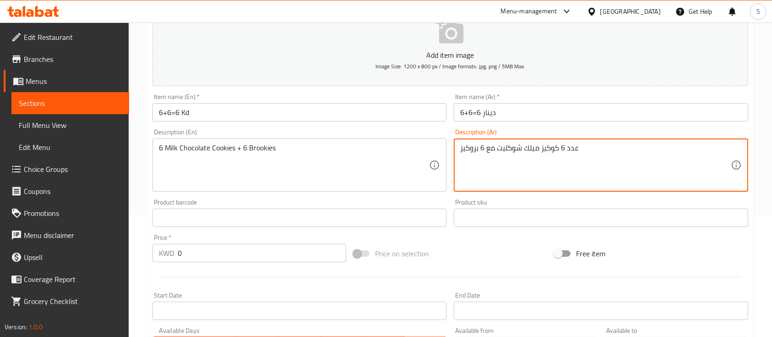
scroll to position [122, 0]
type textarea "عدد 6 كوكيز ميلك شوكليت مع 6 بروكيز"
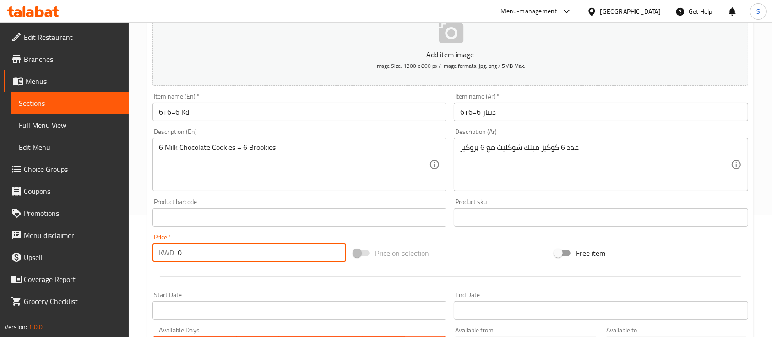
drag, startPoint x: 240, startPoint y: 247, endPoint x: 108, endPoint y: 264, distance: 133.5
click at [108, 264] on div "Edit Restaurant Branches Menus Sections Full Menu View Edit Menu Choice Groups …" at bounding box center [386, 213] width 772 height 625
type input "925"
click at [464, 42] on icon "button" at bounding box center [450, 30] width 29 height 29
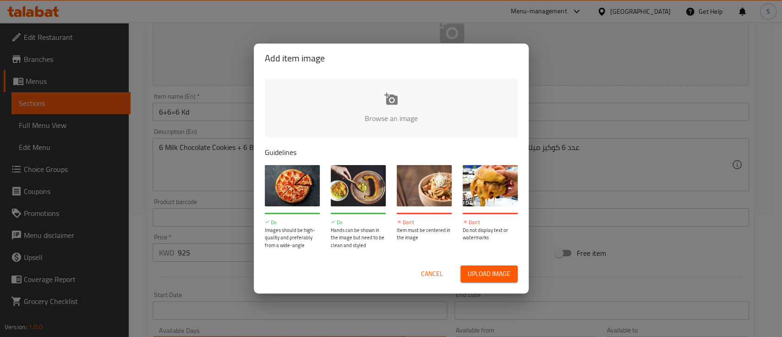
click at [397, 105] on input "file" at bounding box center [701, 121] width 872 height 86
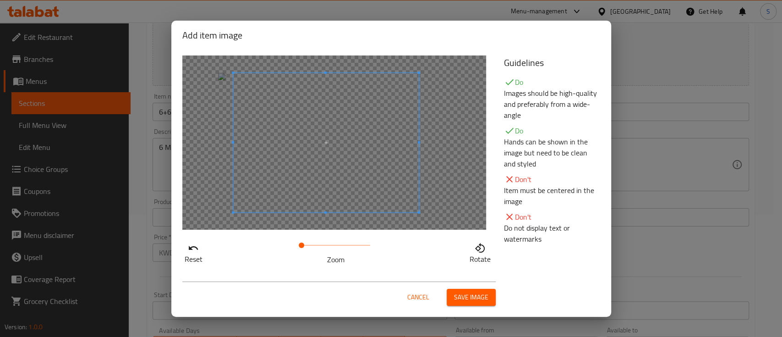
click at [399, 133] on span at bounding box center [326, 142] width 186 height 139
click at [323, 202] on div at bounding box center [326, 141] width 183 height 137
click at [466, 300] on span "Save image" at bounding box center [471, 296] width 34 height 11
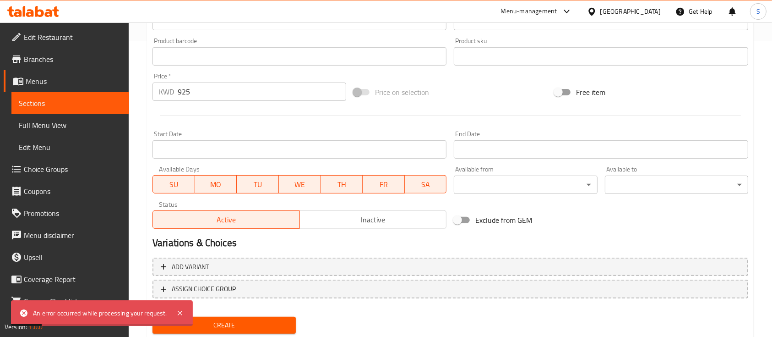
scroll to position [323, 0]
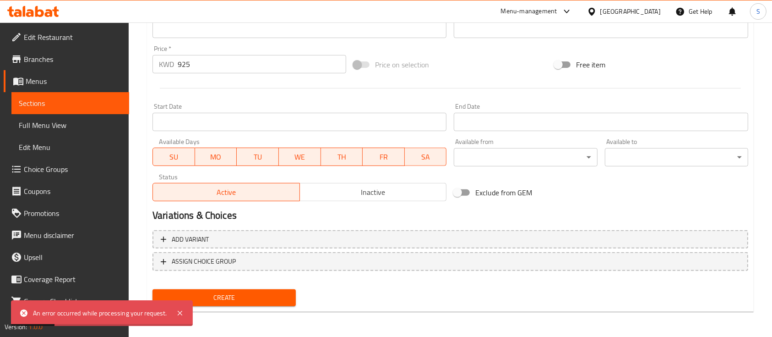
click at [222, 301] on span "Create" at bounding box center [224, 297] width 129 height 11
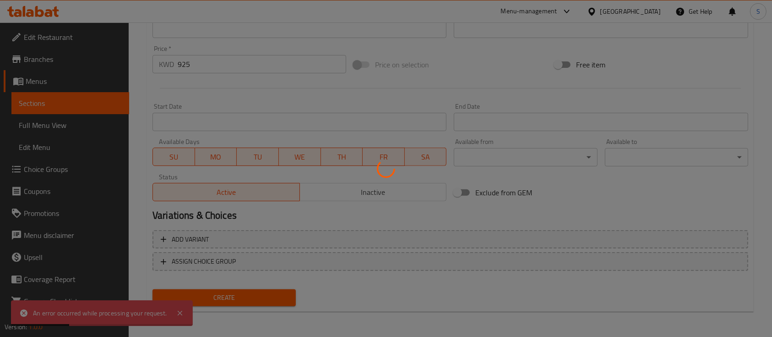
type input "0"
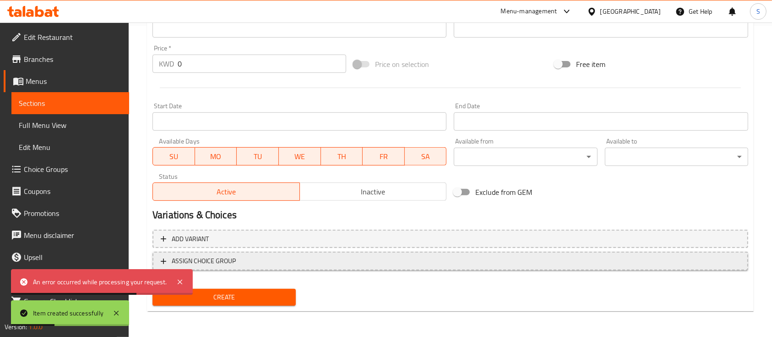
scroll to position [0, 0]
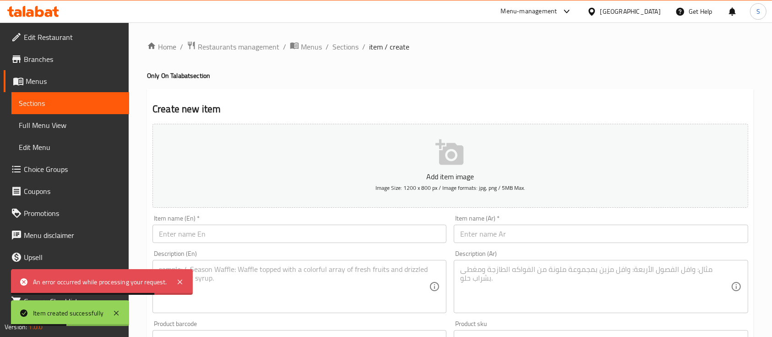
click at [342, 38] on div "Home / Restaurants management / Menus / Sections / item / create Only On Talaba…" at bounding box center [451, 334] width 644 height 625
click at [344, 43] on span "Sections" at bounding box center [346, 46] width 26 height 11
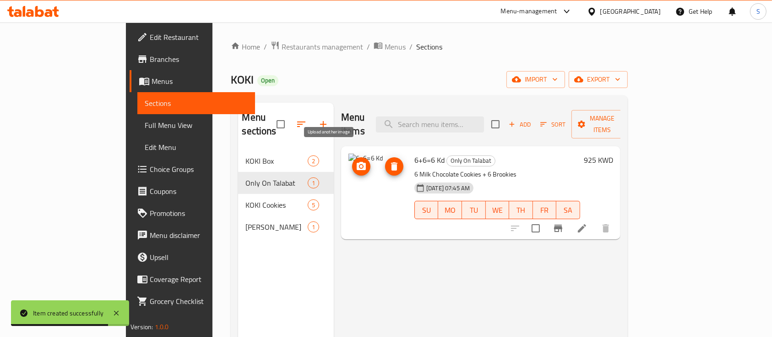
click at [357, 162] on icon "upload picture" at bounding box center [361, 166] width 9 height 8
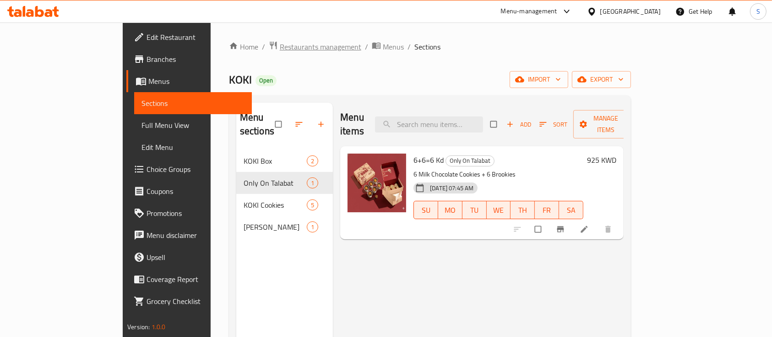
click at [280, 41] on span "Restaurants management" at bounding box center [321, 46] width 82 height 11
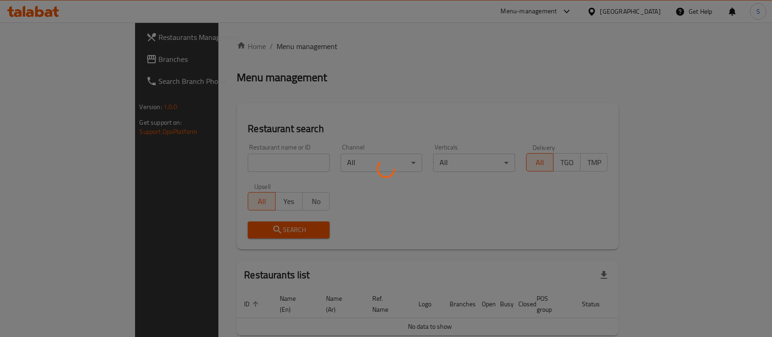
drag, startPoint x: 197, startPoint y: 175, endPoint x: 192, endPoint y: 166, distance: 10.9
click at [196, 175] on div at bounding box center [386, 168] width 772 height 337
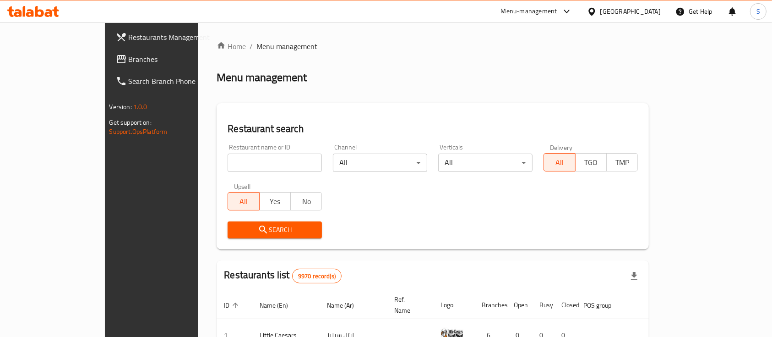
click at [192, 164] on div at bounding box center [386, 168] width 772 height 337
click at [228, 164] on input "search" at bounding box center [275, 162] width 94 height 18
type input "top jui"
click at [235, 226] on span "Search" at bounding box center [275, 229] width 80 height 11
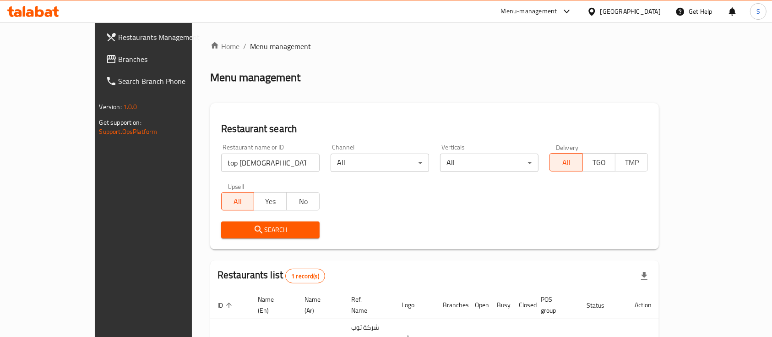
click at [216, 218] on div "Search" at bounding box center [271, 230] width 110 height 28
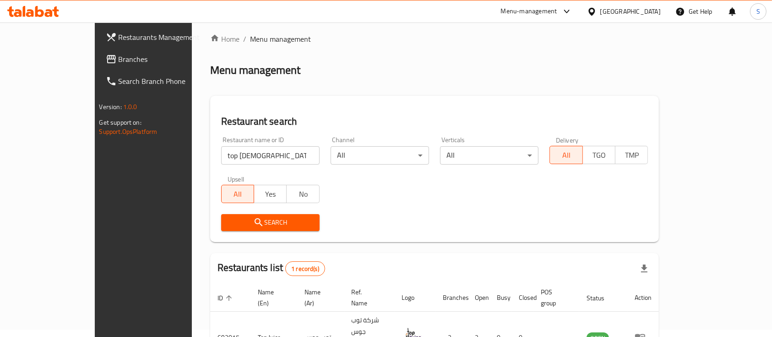
scroll to position [54, 0]
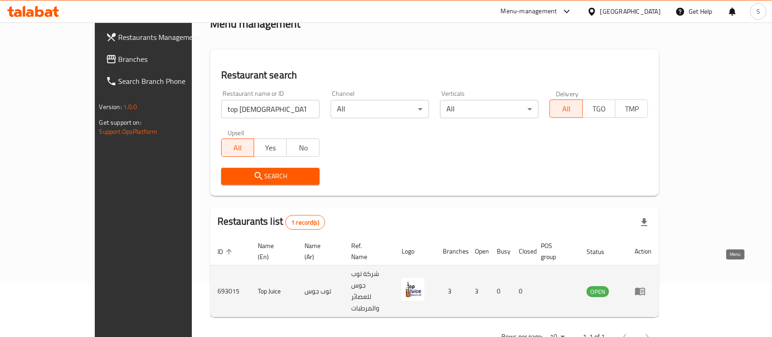
click at [644, 290] on icon "enhanced table" at bounding box center [642, 292] width 3 height 4
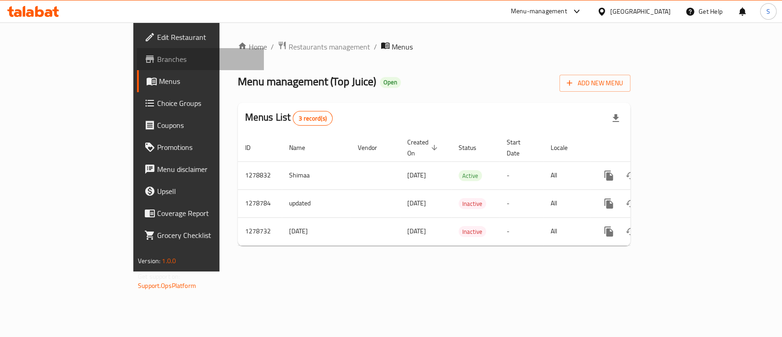
click at [157, 60] on span "Branches" at bounding box center [206, 59] width 99 height 11
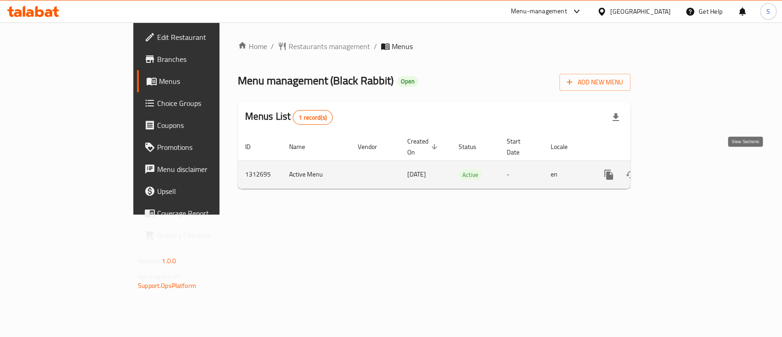
click at [680, 169] on icon "enhanced table" at bounding box center [674, 174] width 11 height 11
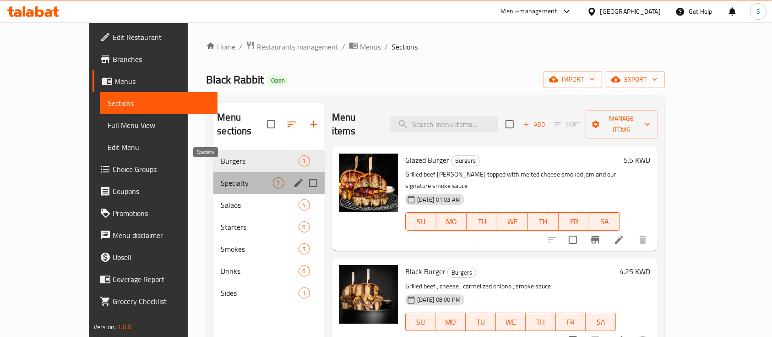
click at [221, 177] on span "Specialty" at bounding box center [247, 182] width 52 height 11
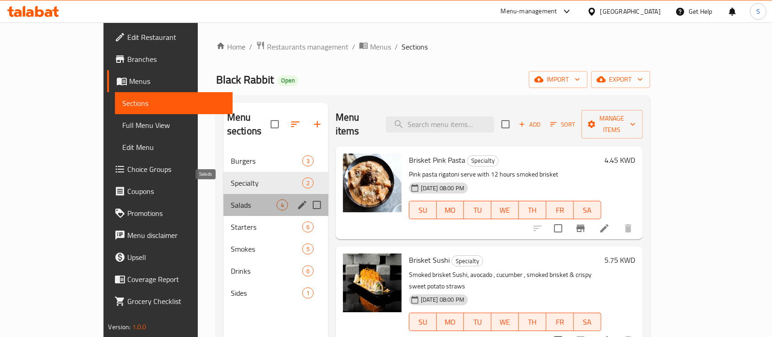
click at [231, 199] on span "Salads" at bounding box center [254, 204] width 46 height 11
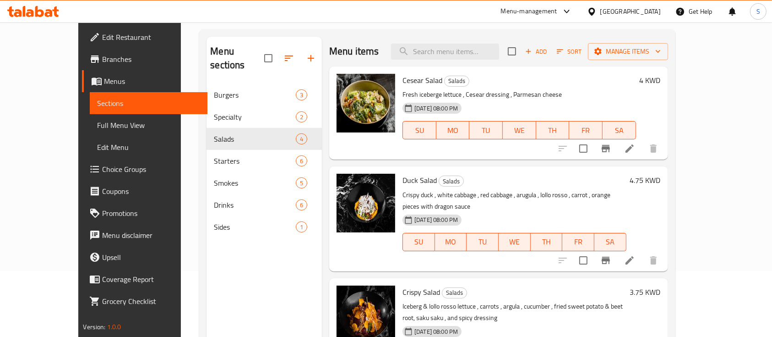
scroll to position [122, 0]
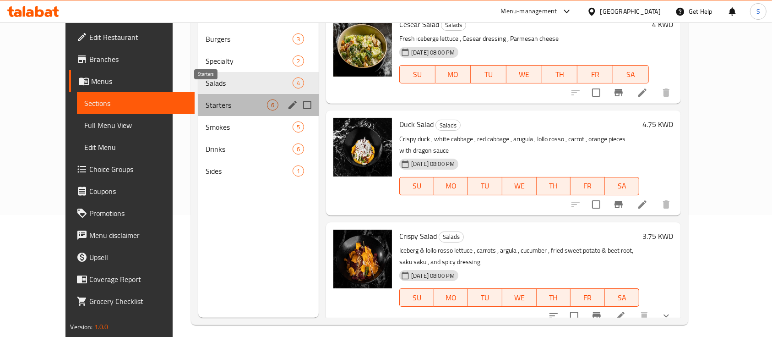
click at [228, 99] on span "Starters" at bounding box center [236, 104] width 61 height 11
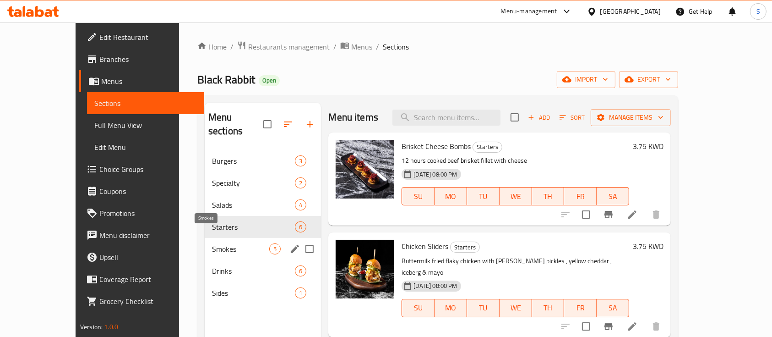
click at [212, 243] on span "Smokes" at bounding box center [240, 248] width 57 height 11
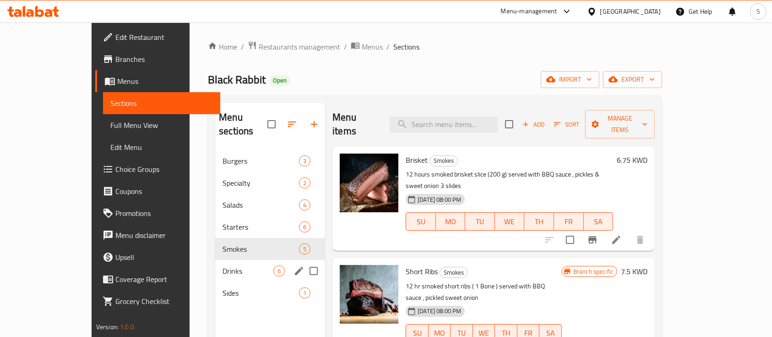
click at [223, 265] on span "Drinks" at bounding box center [248, 270] width 51 height 11
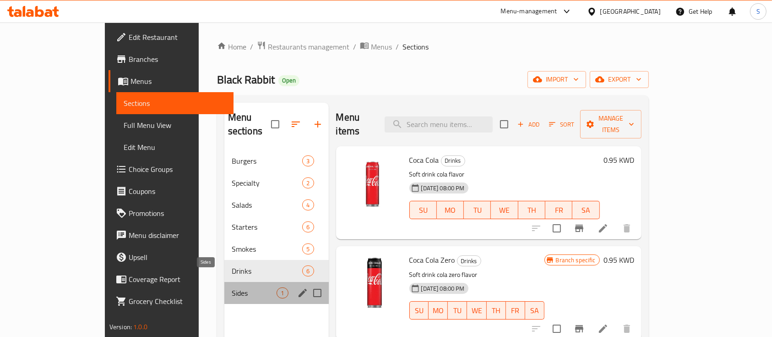
click at [232, 287] on span "Sides" at bounding box center [254, 292] width 45 height 11
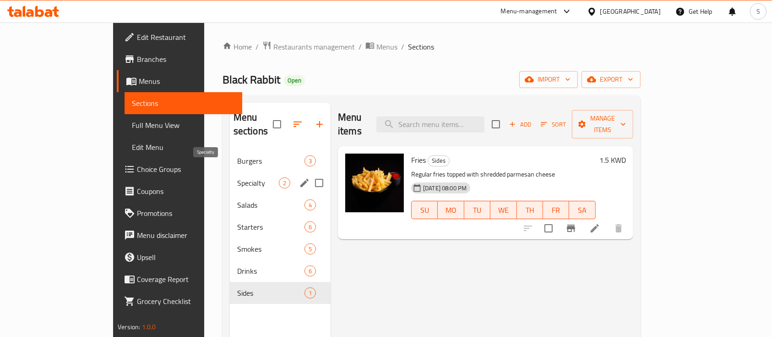
click at [238, 177] on span "Specialty" at bounding box center [258, 182] width 42 height 11
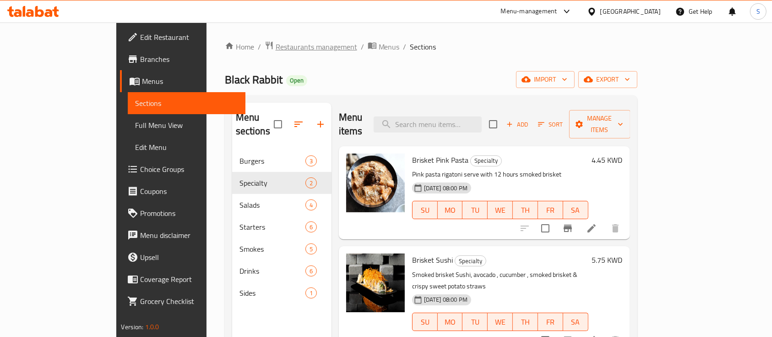
click at [276, 46] on span "Restaurants management" at bounding box center [317, 46] width 82 height 11
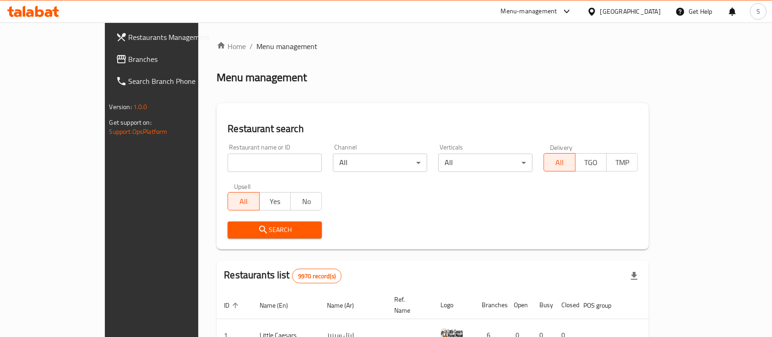
click at [228, 161] on input "search" at bounding box center [275, 162] width 94 height 18
type input "koki"
click at [259, 226] on icon "submit" at bounding box center [263, 229] width 8 height 8
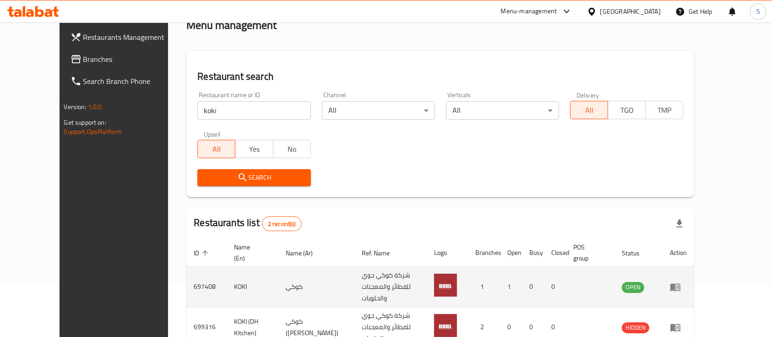
scroll to position [85, 0]
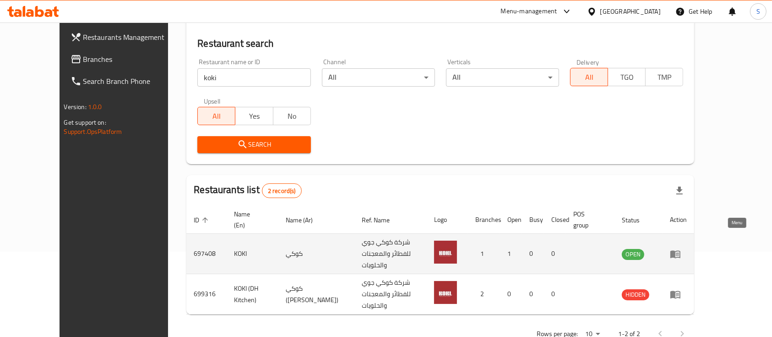
click at [687, 248] on link "enhanced table" at bounding box center [678, 253] width 17 height 11
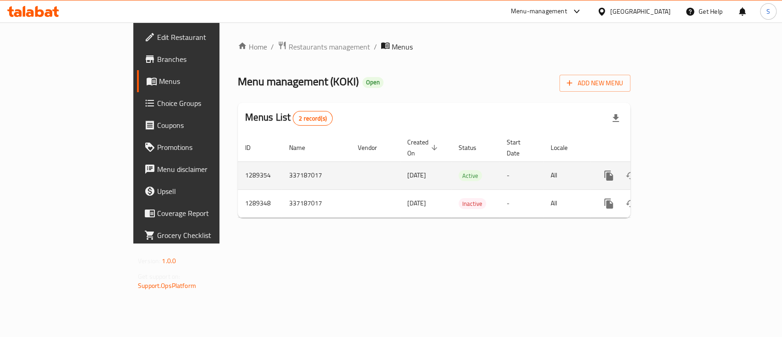
click at [686, 173] on link "enhanced table" at bounding box center [675, 175] width 22 height 22
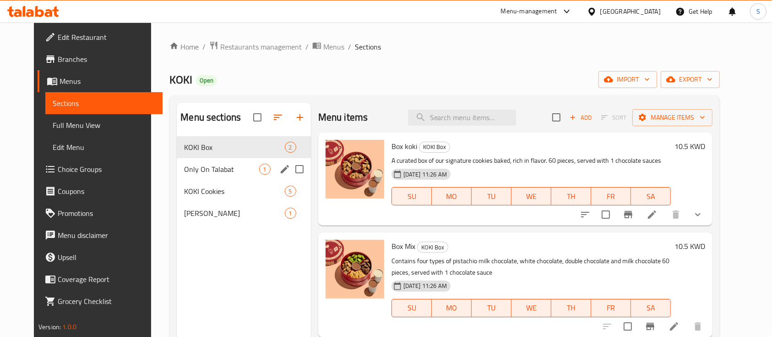
click at [213, 176] on div "Only On Talabat 1" at bounding box center [244, 169] width 134 height 22
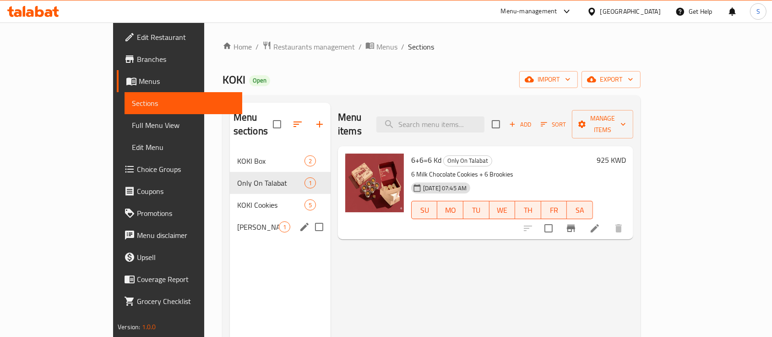
click at [301, 223] on icon "edit" at bounding box center [305, 227] width 8 height 8
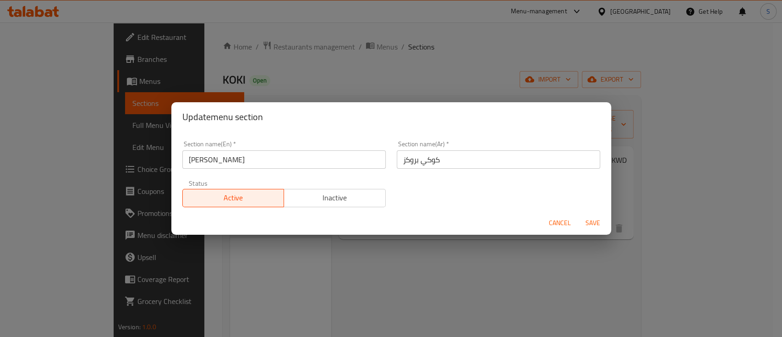
click at [219, 157] on input "[PERSON_NAME]" at bounding box center [283, 159] width 203 height 18
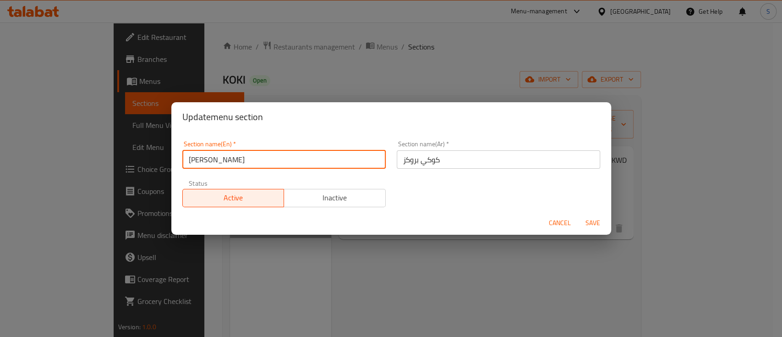
click at [219, 157] on input "[PERSON_NAME]" at bounding box center [283, 159] width 203 height 18
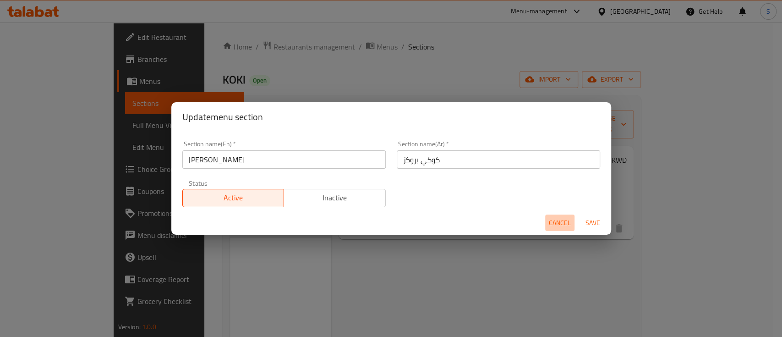
drag, startPoint x: 561, startPoint y: 218, endPoint x: 652, endPoint y: 230, distance: 91.6
click at [562, 218] on span "Cancel" at bounding box center [560, 222] width 22 height 11
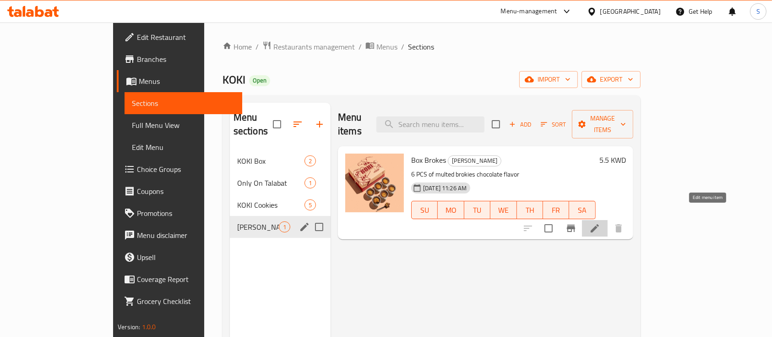
click at [601, 223] on icon at bounding box center [595, 228] width 11 height 11
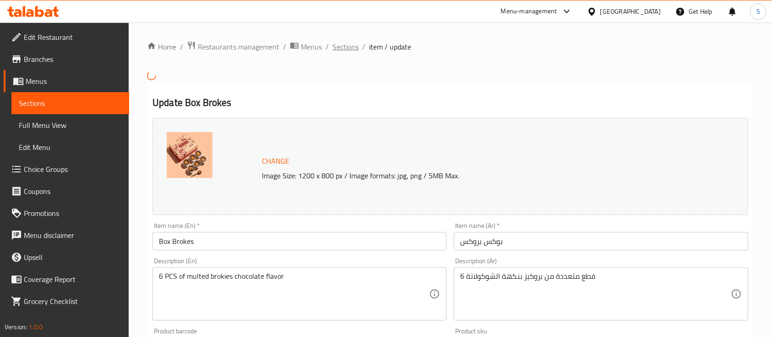
click at [341, 47] on span "Sections" at bounding box center [346, 46] width 26 height 11
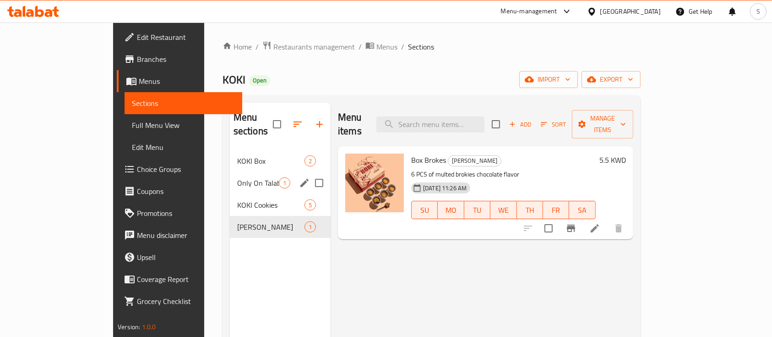
click at [230, 172] on div "Only On Talabat 1" at bounding box center [280, 183] width 101 height 22
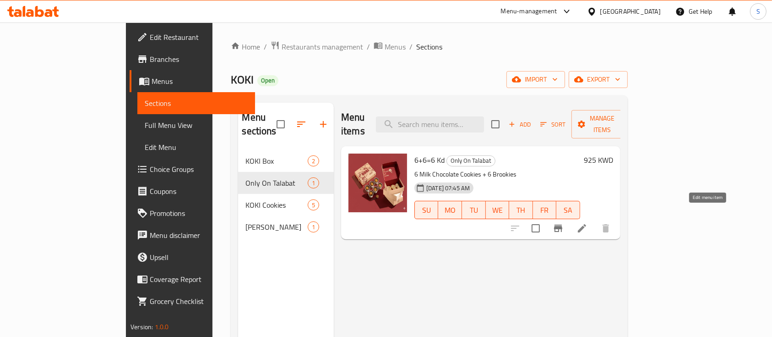
click at [588, 223] on icon at bounding box center [582, 228] width 11 height 11
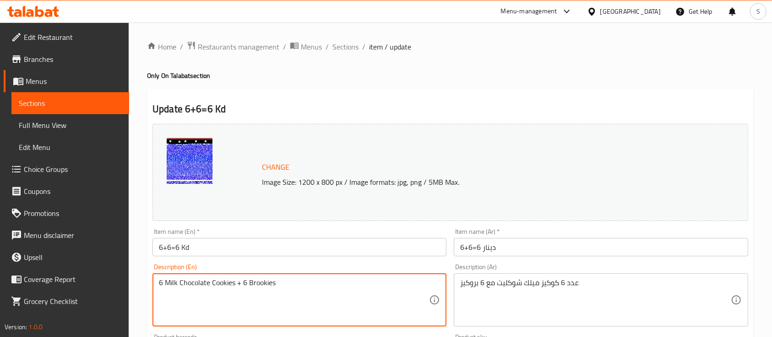
click at [258, 284] on textarea "6 Milk Chocolate Cookies + 6 Brookies" at bounding box center [294, 300] width 270 height 44
paste textarea "k"
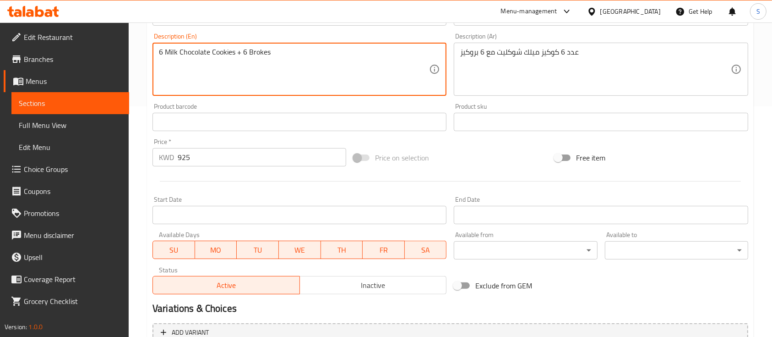
scroll to position [323, 0]
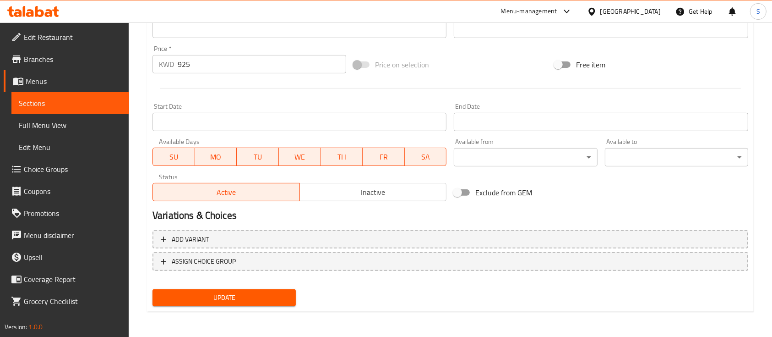
type textarea "6 Milk Chocolate Cookies + 6 Brokes"
click at [465, 203] on div "Exclude from GEM" at bounding box center [550, 192] width 201 height 25
click at [473, 196] on input "Exclude from GEM" at bounding box center [458, 192] width 52 height 17
checkbox input "true"
click at [263, 306] on div "Update" at bounding box center [224, 297] width 151 height 24
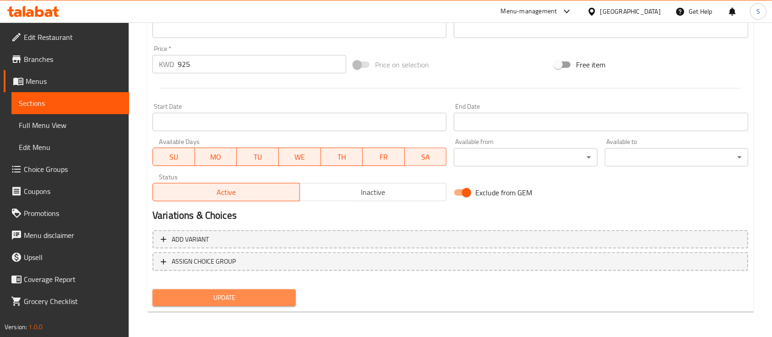
click at [261, 292] on span "Update" at bounding box center [224, 297] width 129 height 11
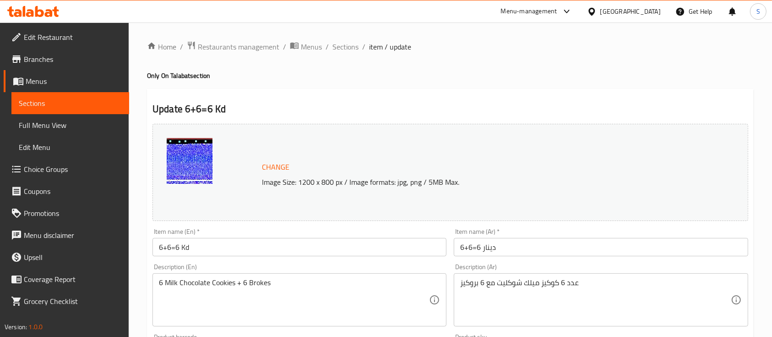
scroll to position [122, 0]
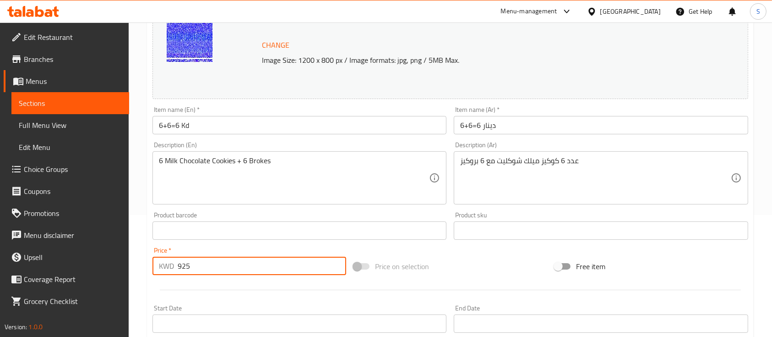
click at [183, 266] on input "925" at bounding box center [262, 266] width 169 height 18
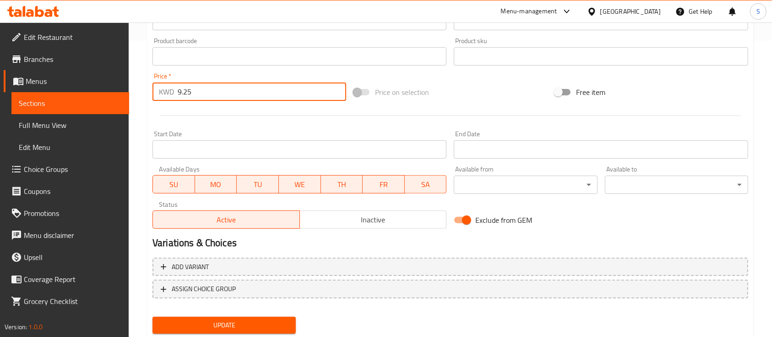
scroll to position [323, 0]
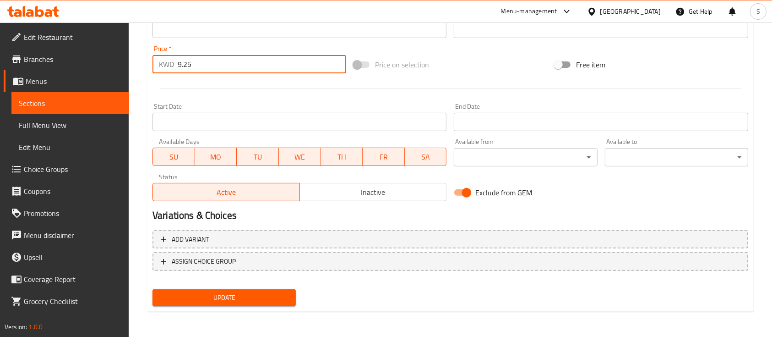
type input "9.25"
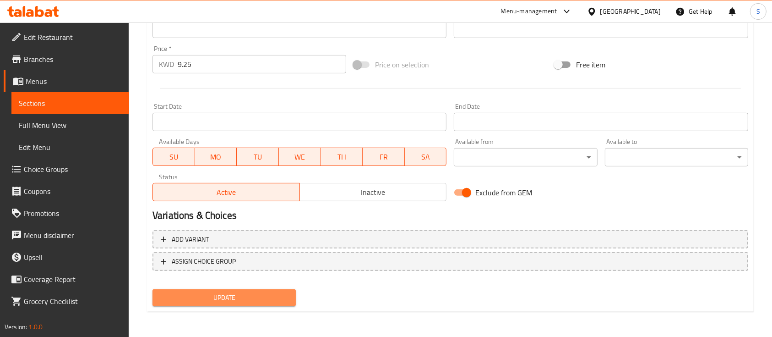
click at [248, 298] on span "Update" at bounding box center [224, 297] width 129 height 11
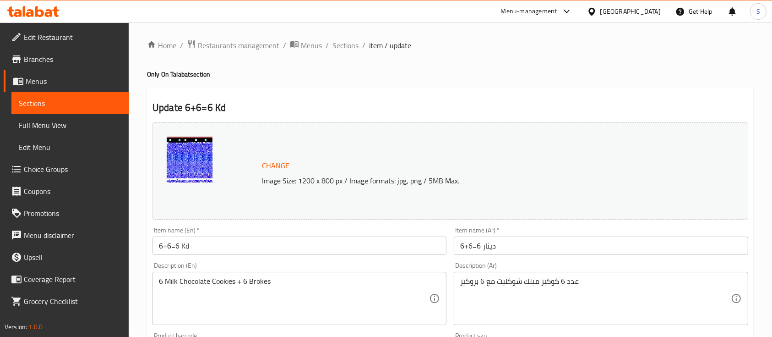
scroll to position [0, 0]
click at [345, 43] on span "Sections" at bounding box center [346, 46] width 26 height 11
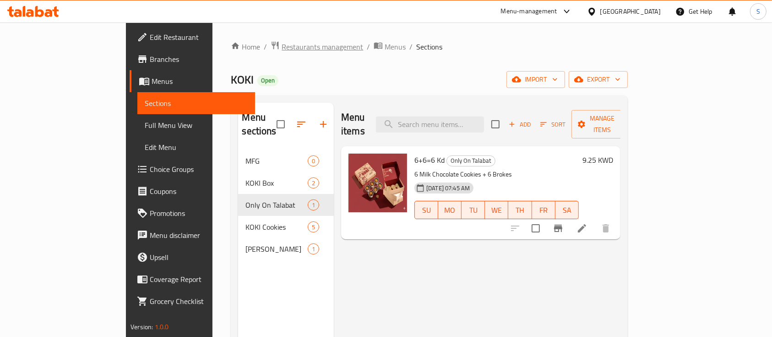
click at [282, 49] on span "Restaurants management" at bounding box center [323, 46] width 82 height 11
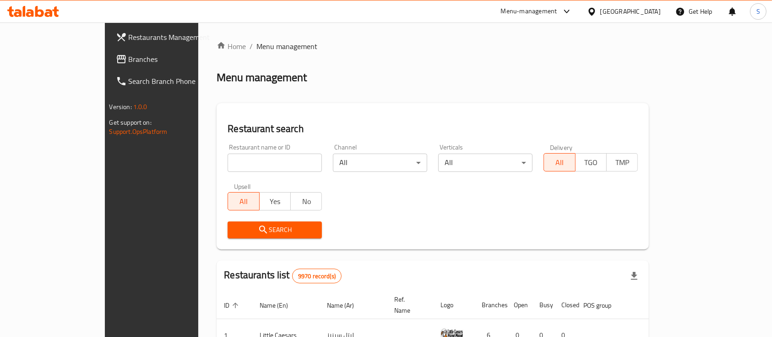
click at [240, 156] on input "search" at bounding box center [275, 162] width 94 height 18
type input "laban X"
click at [259, 225] on span "Search" at bounding box center [275, 229] width 80 height 11
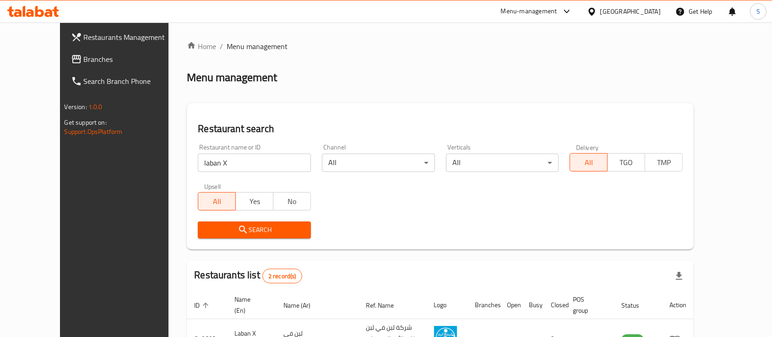
scroll to position [85, 0]
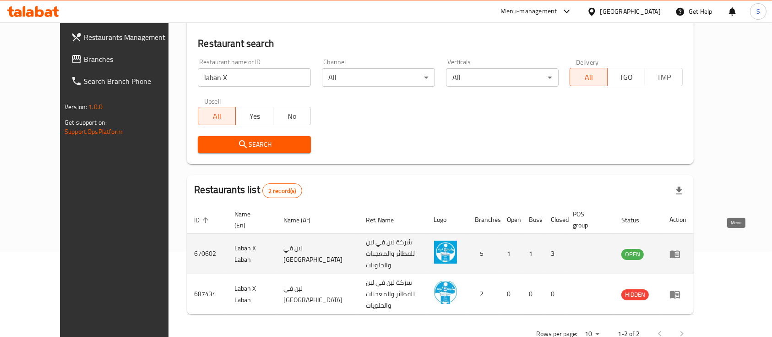
click at [680, 250] on icon "enhanced table" at bounding box center [675, 254] width 10 height 8
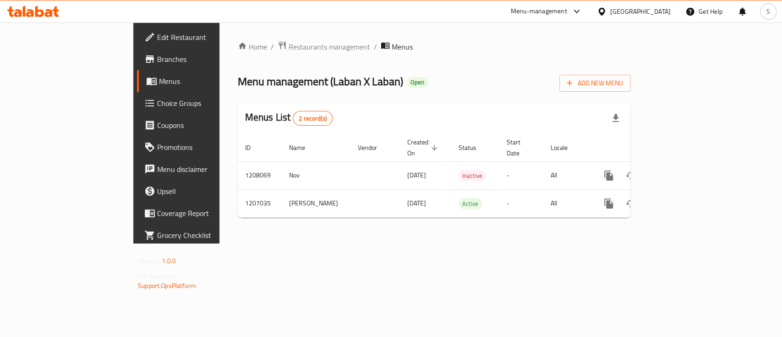
click at [157, 61] on span "Branches" at bounding box center [206, 59] width 99 height 11
